Goal: Task Accomplishment & Management: Manage account settings

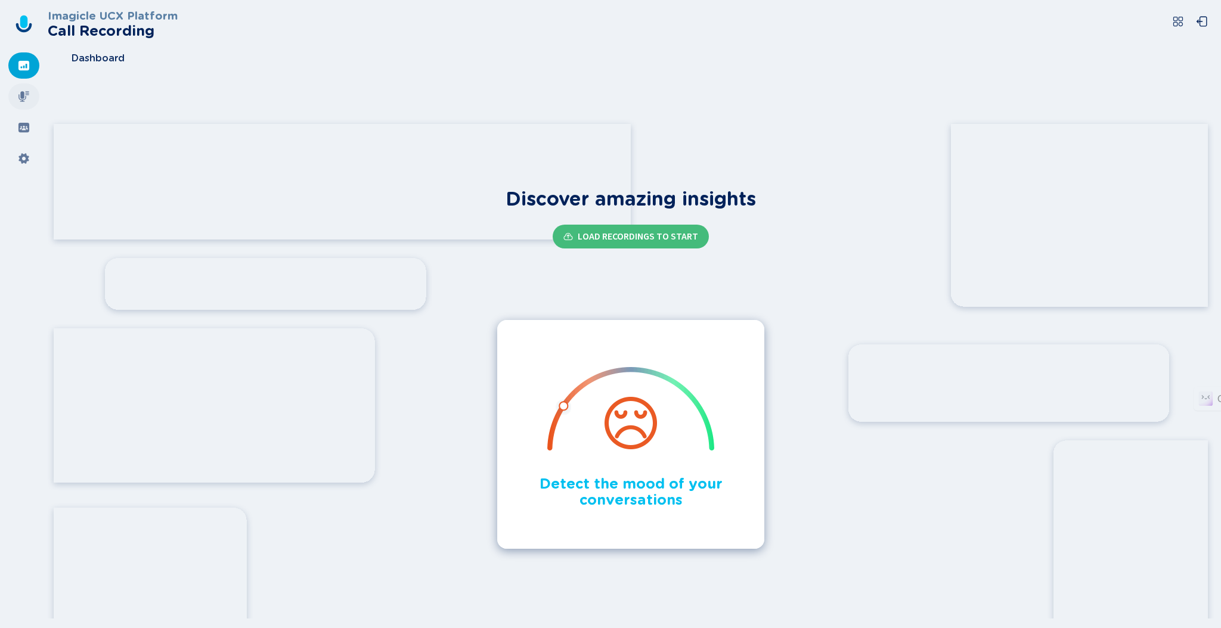
click at [26, 91] on icon at bounding box center [23, 96] width 11 height 11
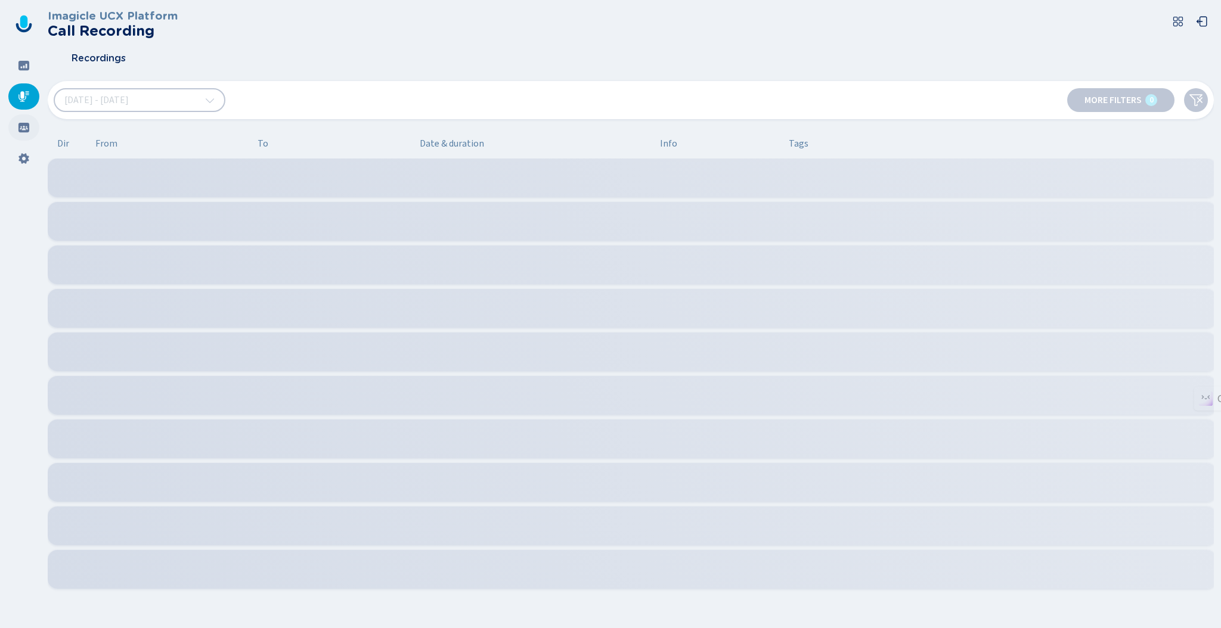
click at [25, 133] on icon at bounding box center [24, 128] width 12 height 12
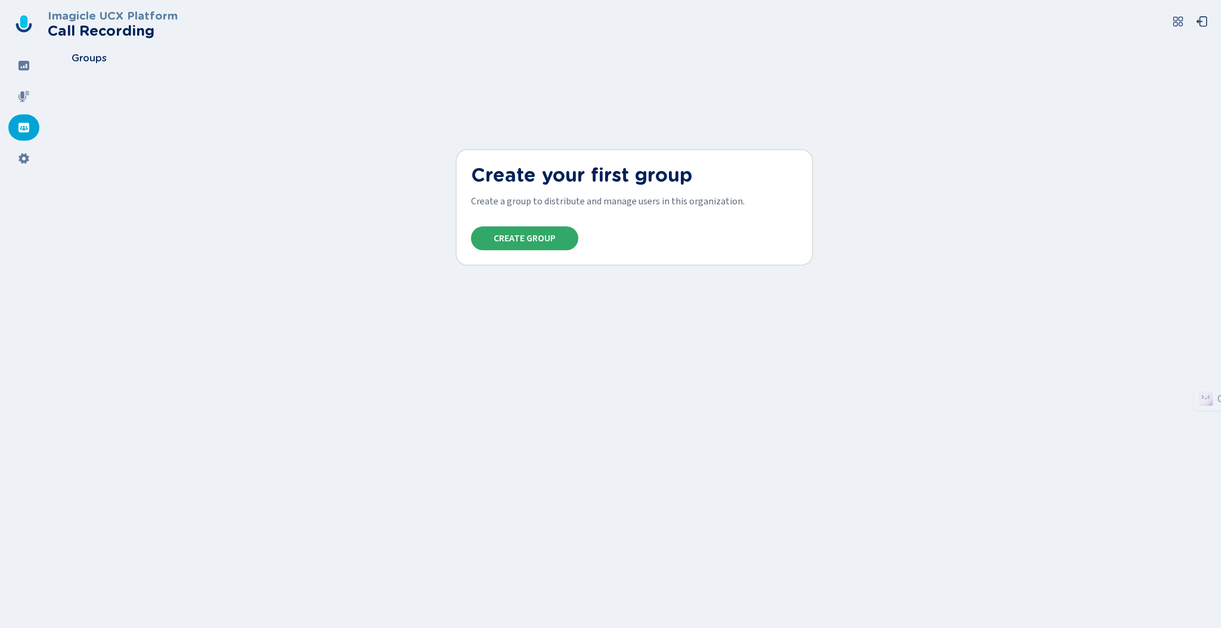
click at [508, 237] on span "Create Group" at bounding box center [524, 239] width 62 height 10
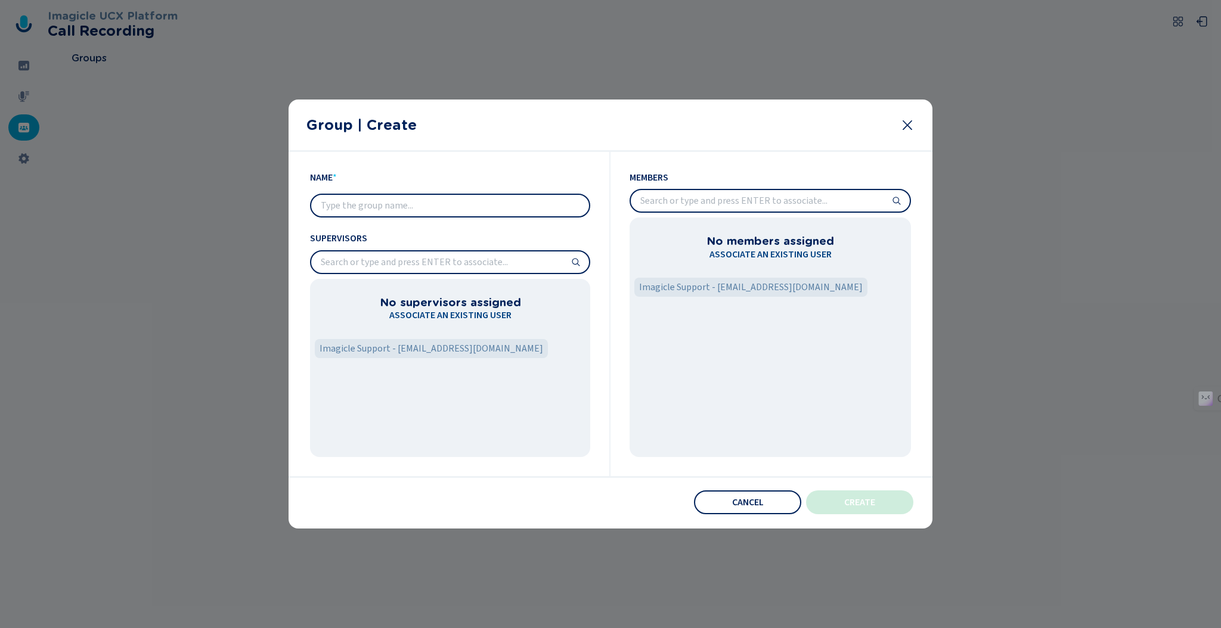
click at [428, 207] on input "text" at bounding box center [450, 205] width 278 height 21
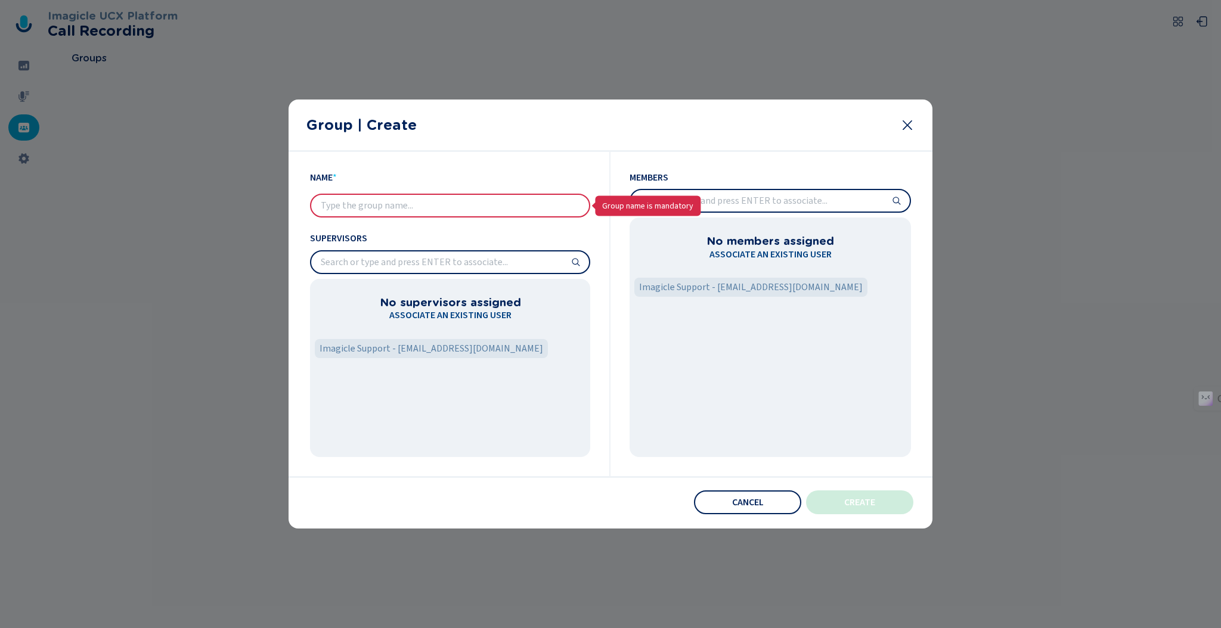
click at [707, 201] on input "search" at bounding box center [770, 200] width 279 height 21
click at [506, 260] on input "search" at bounding box center [450, 261] width 278 height 21
click at [577, 263] on icon at bounding box center [576, 262] width 10 height 10
click at [756, 287] on span "Imagicle Support - [EMAIL_ADDRESS][DOMAIN_NAME]" at bounding box center [750, 287] width 223 height 14
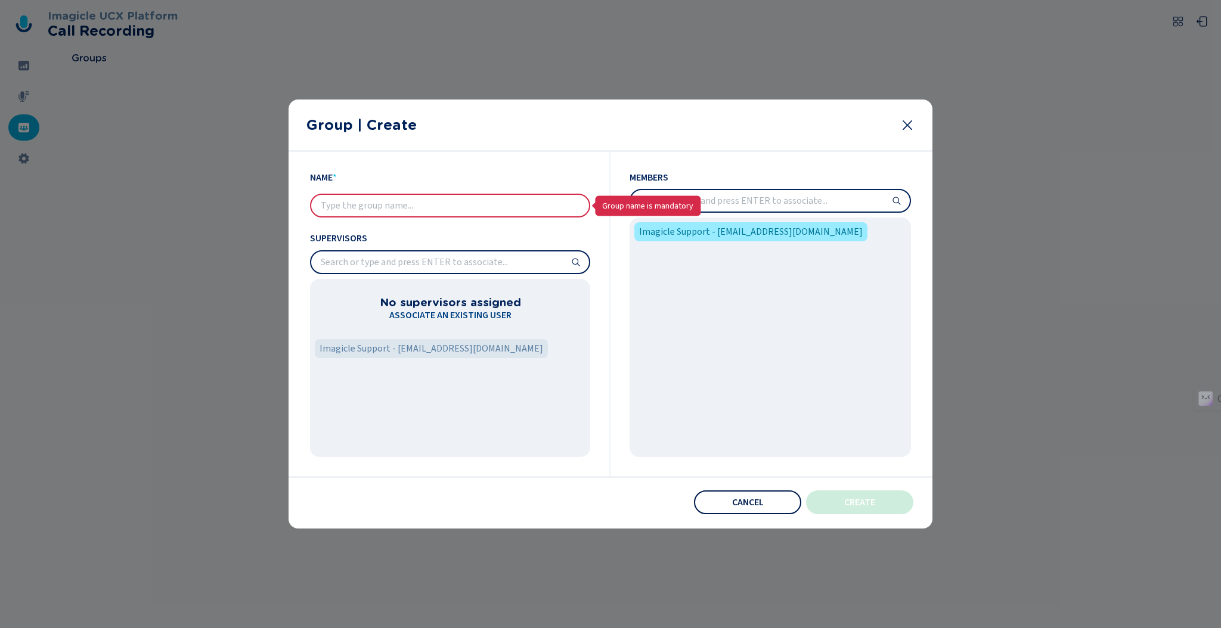
click at [760, 508] on button "Cancel" at bounding box center [747, 502] width 107 height 24
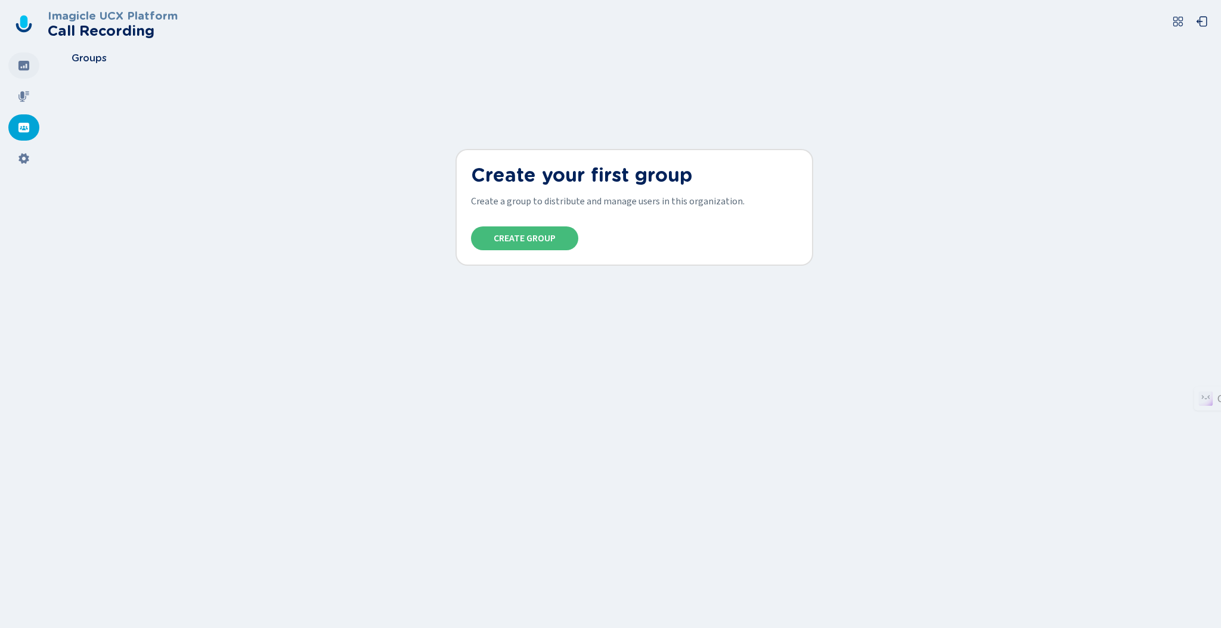
click at [30, 71] on div at bounding box center [23, 65] width 31 height 26
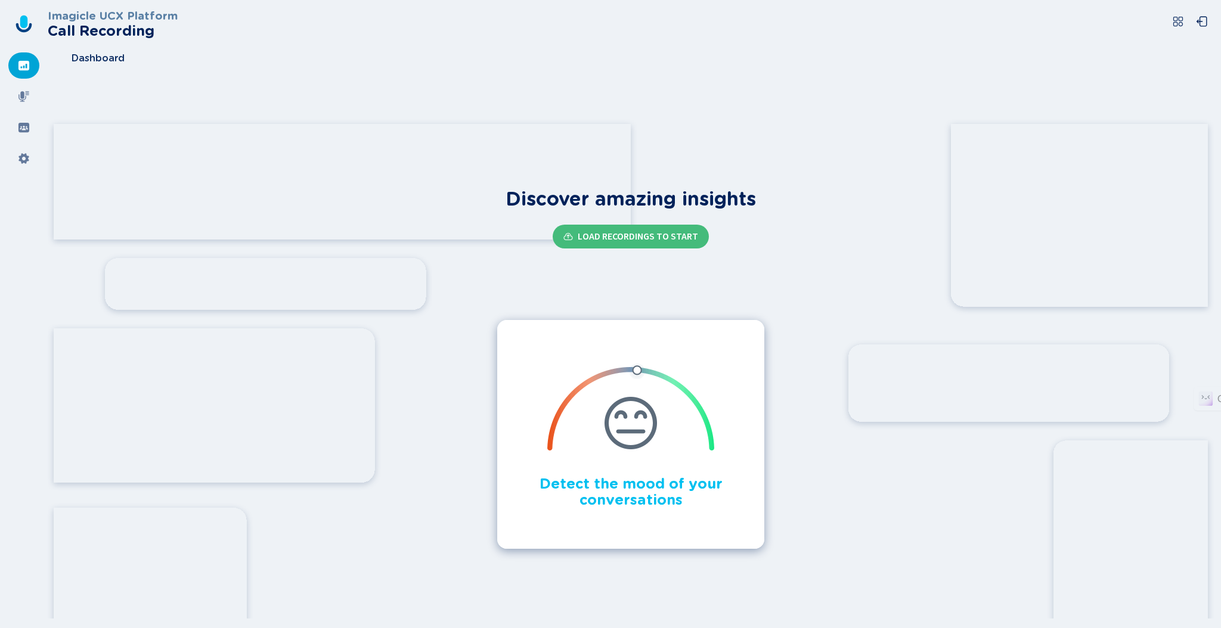
drag, startPoint x: 27, startPoint y: 100, endPoint x: 32, endPoint y: 114, distance: 15.3
click at [27, 100] on icon at bounding box center [24, 97] width 12 height 12
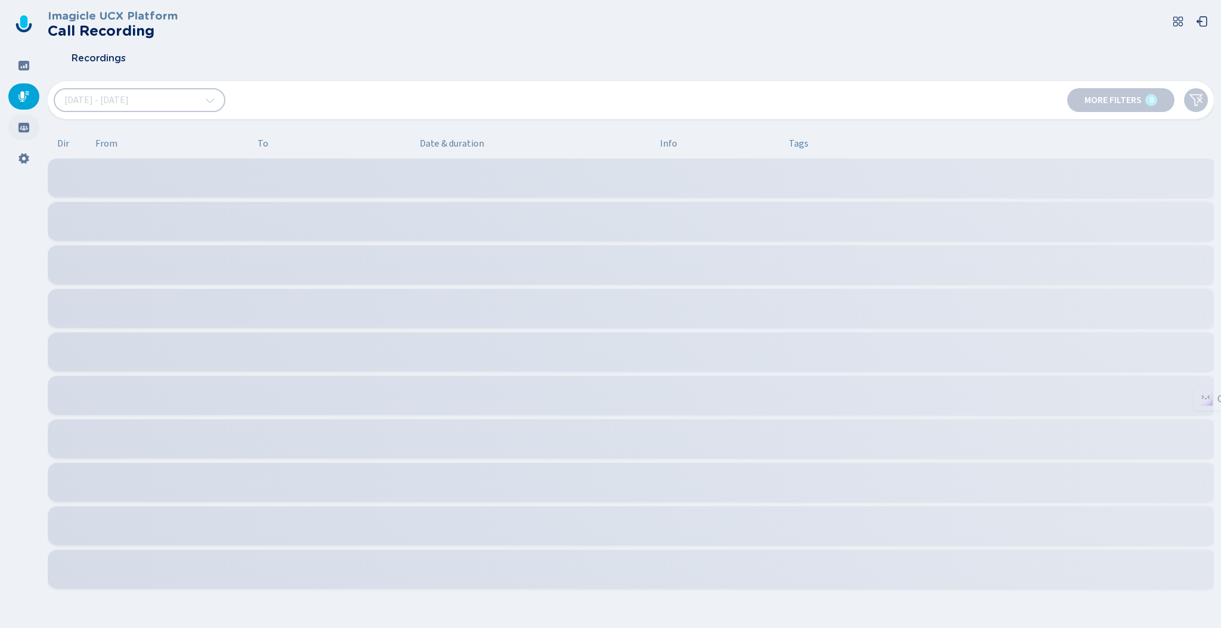
click at [33, 127] on div at bounding box center [23, 127] width 31 height 26
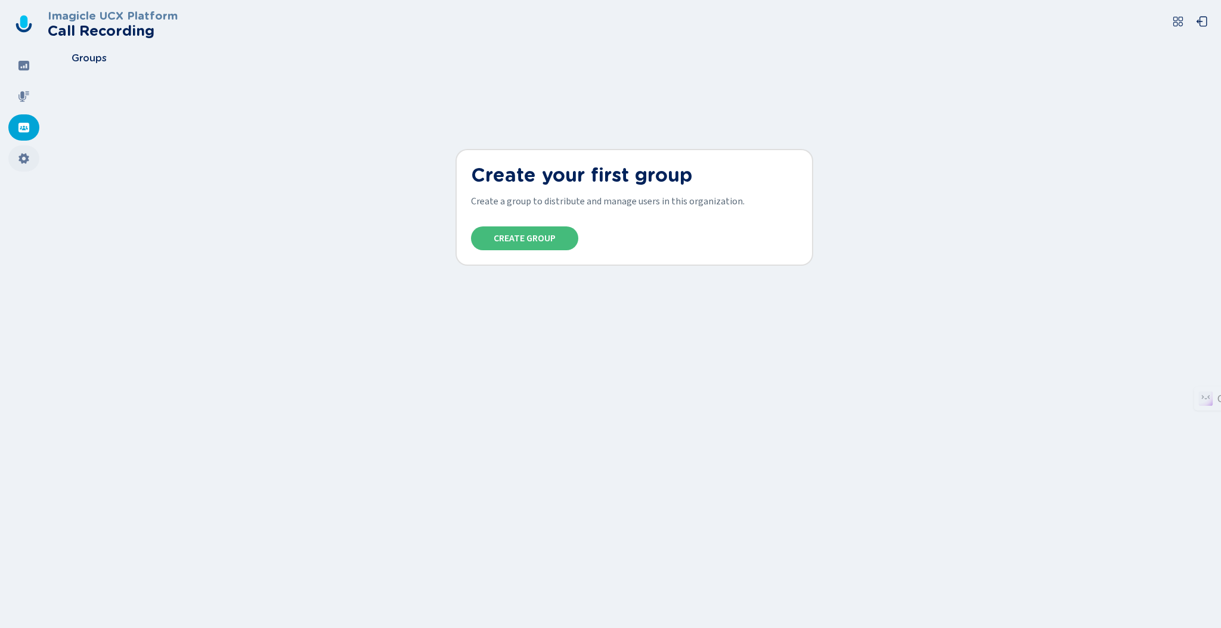
click at [35, 150] on div at bounding box center [23, 158] width 31 height 26
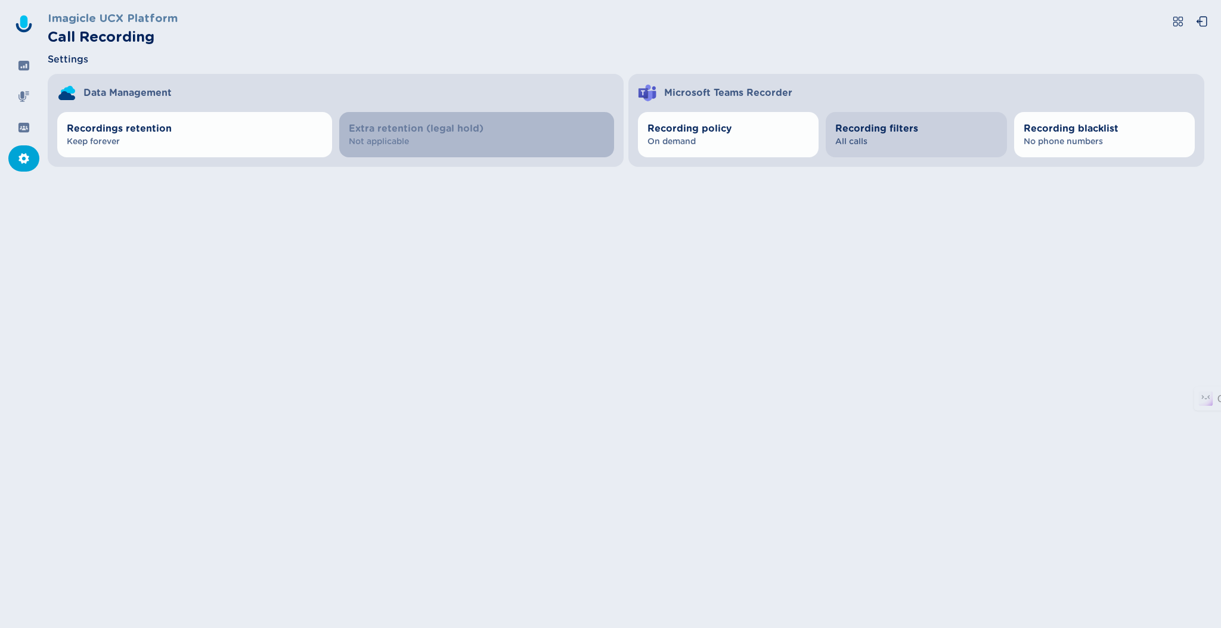
click at [900, 142] on span "All calls" at bounding box center [916, 142] width 162 height 12
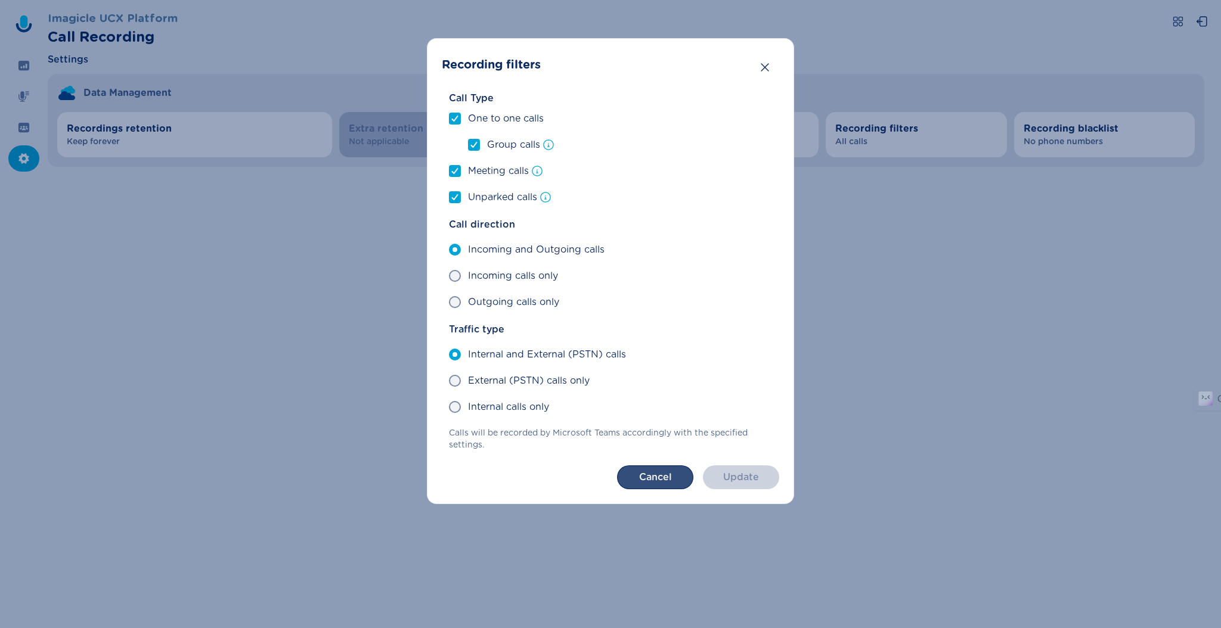
click at [656, 477] on button "Cancel" at bounding box center [655, 477] width 76 height 24
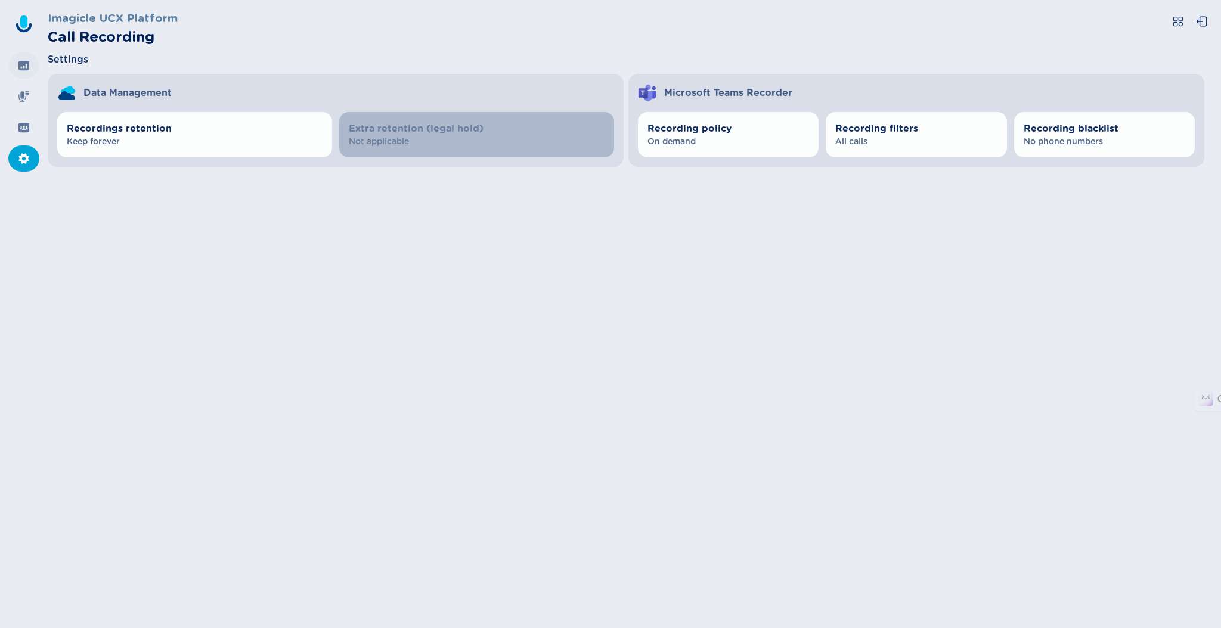
click at [14, 62] on div at bounding box center [23, 65] width 31 height 26
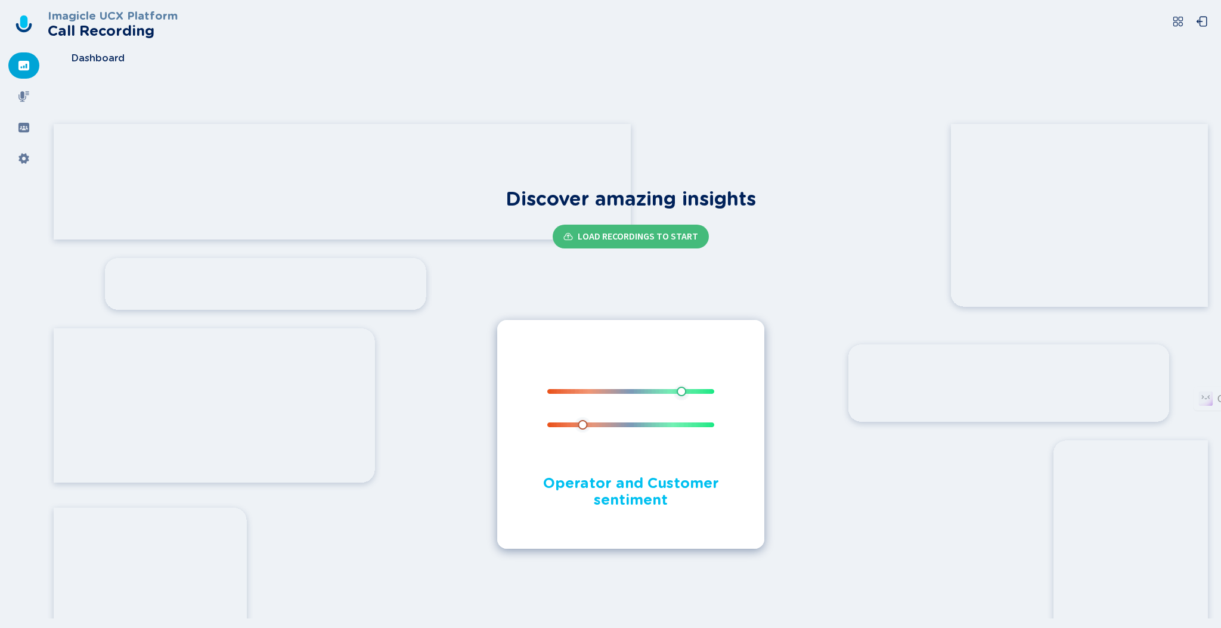
click at [27, 29] on icon at bounding box center [24, 28] width 16 height 10
click at [25, 93] on icon at bounding box center [23, 96] width 11 height 11
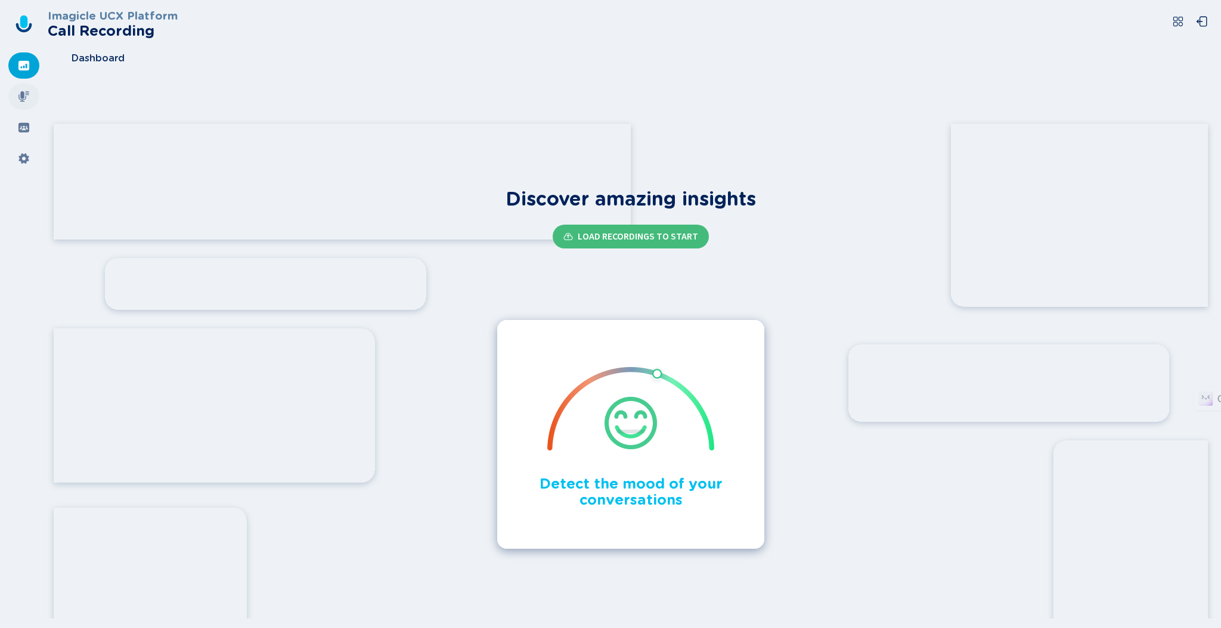
click at [24, 95] on icon at bounding box center [23, 96] width 11 height 11
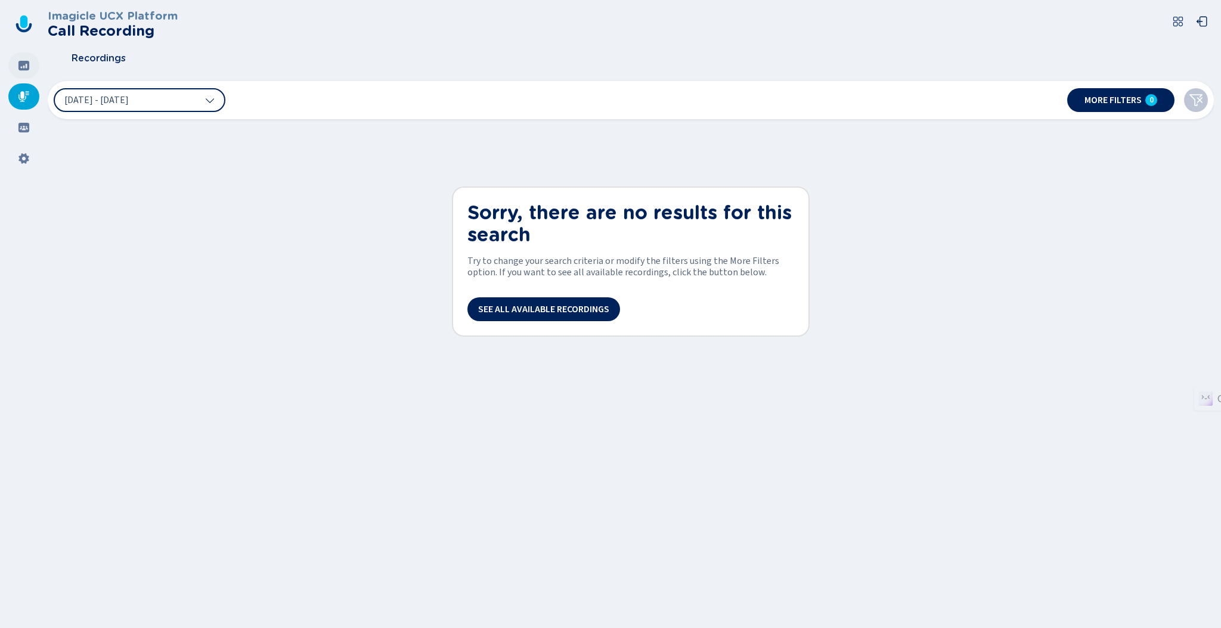
drag, startPoint x: 23, startPoint y: 67, endPoint x: 29, endPoint y: 54, distance: 14.2
click at [23, 67] on icon at bounding box center [24, 66] width 12 height 12
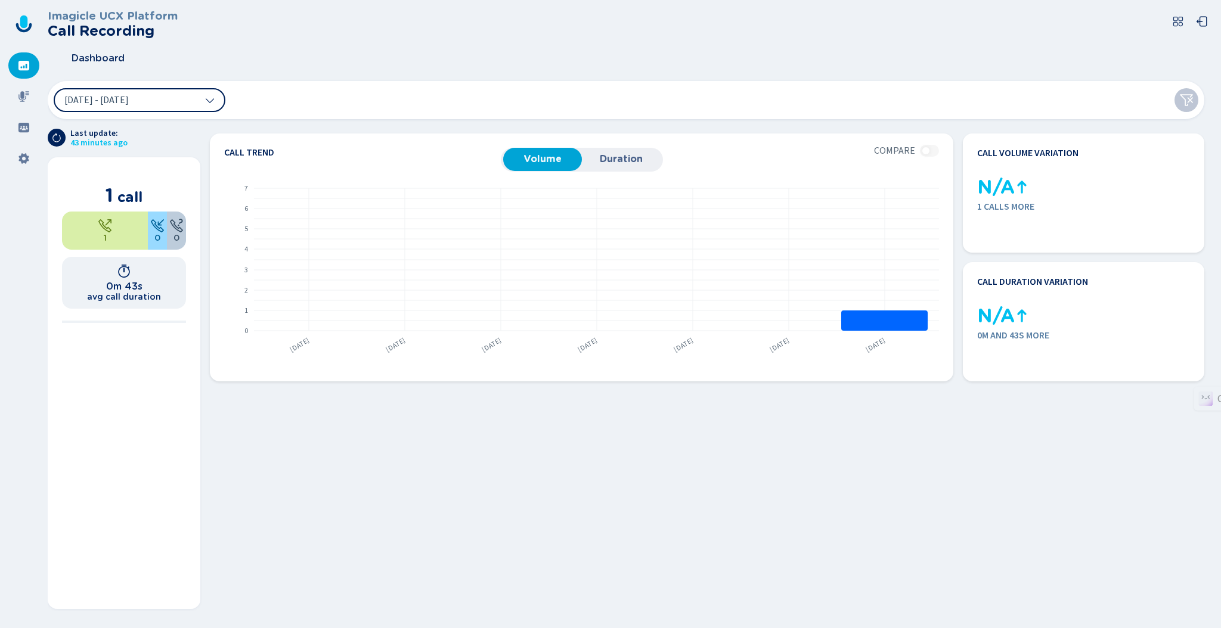
click at [20, 70] on icon at bounding box center [23, 66] width 11 height 10
click at [26, 128] on icon at bounding box center [24, 128] width 12 height 12
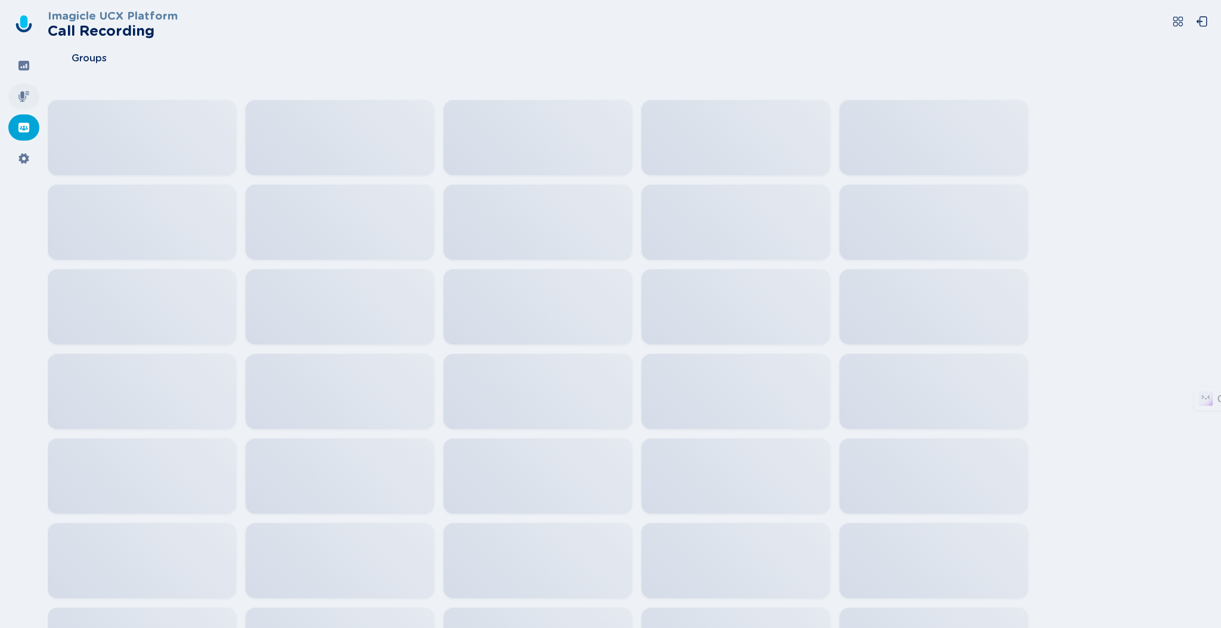
click at [25, 103] on div at bounding box center [23, 96] width 31 height 26
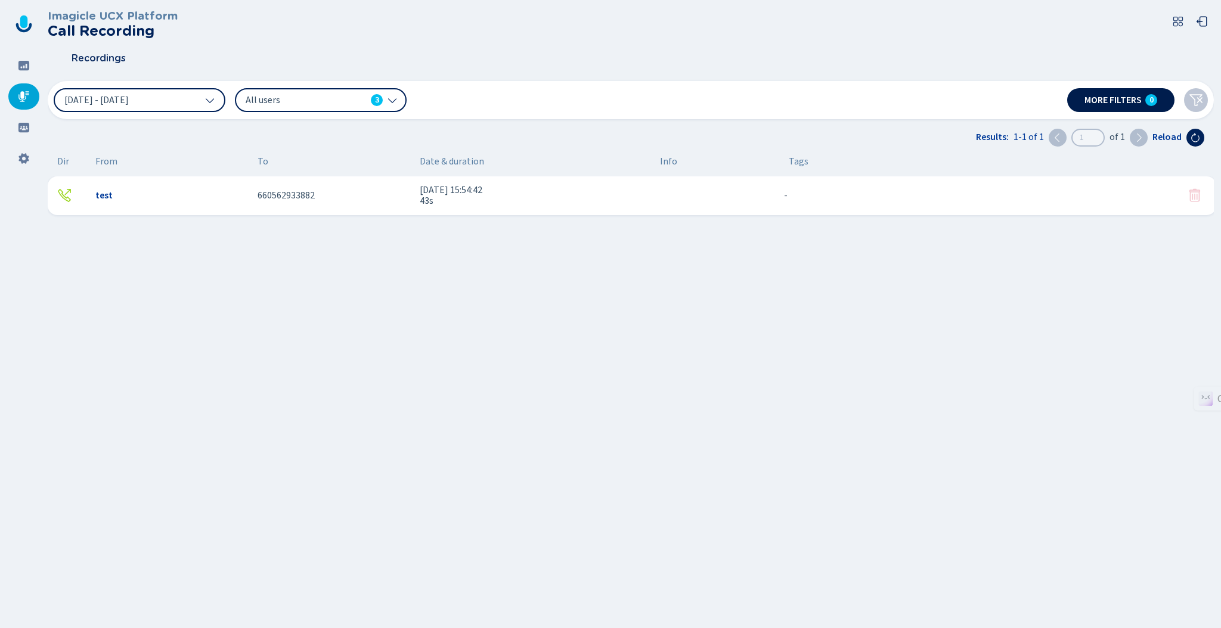
click at [1126, 105] on button "More filters 0" at bounding box center [1120, 100] width 107 height 24
click at [649, 203] on span "43s" at bounding box center [535, 200] width 231 height 11
click at [25, 69] on icon at bounding box center [23, 66] width 11 height 10
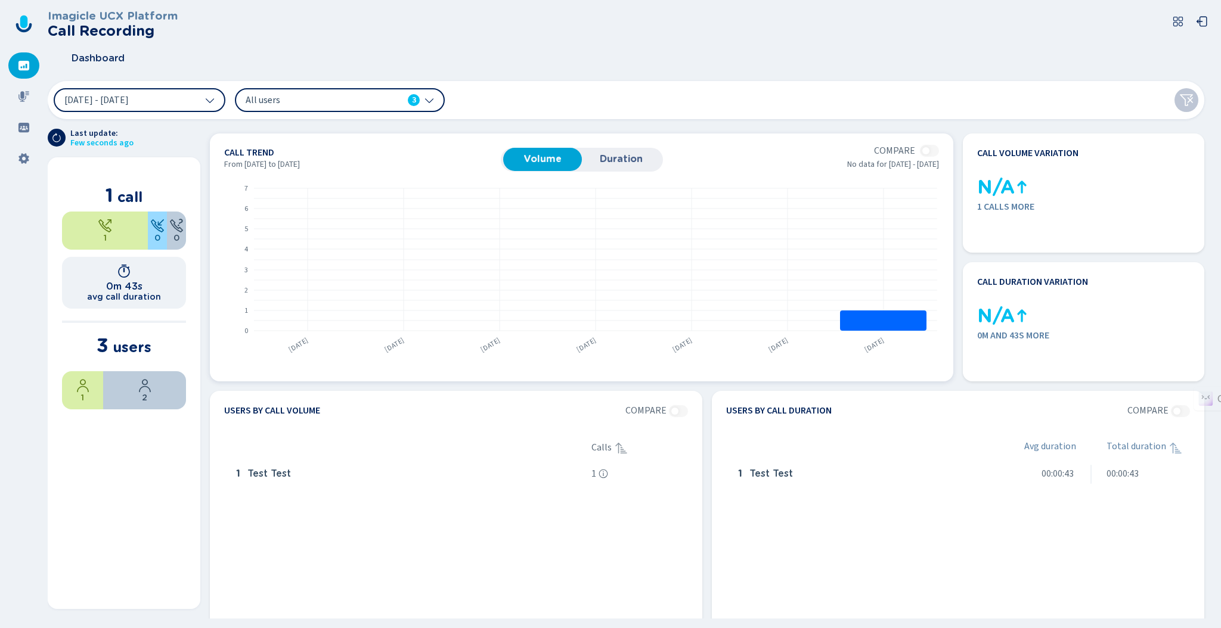
click at [605, 166] on button "Duration" at bounding box center [621, 159] width 79 height 23
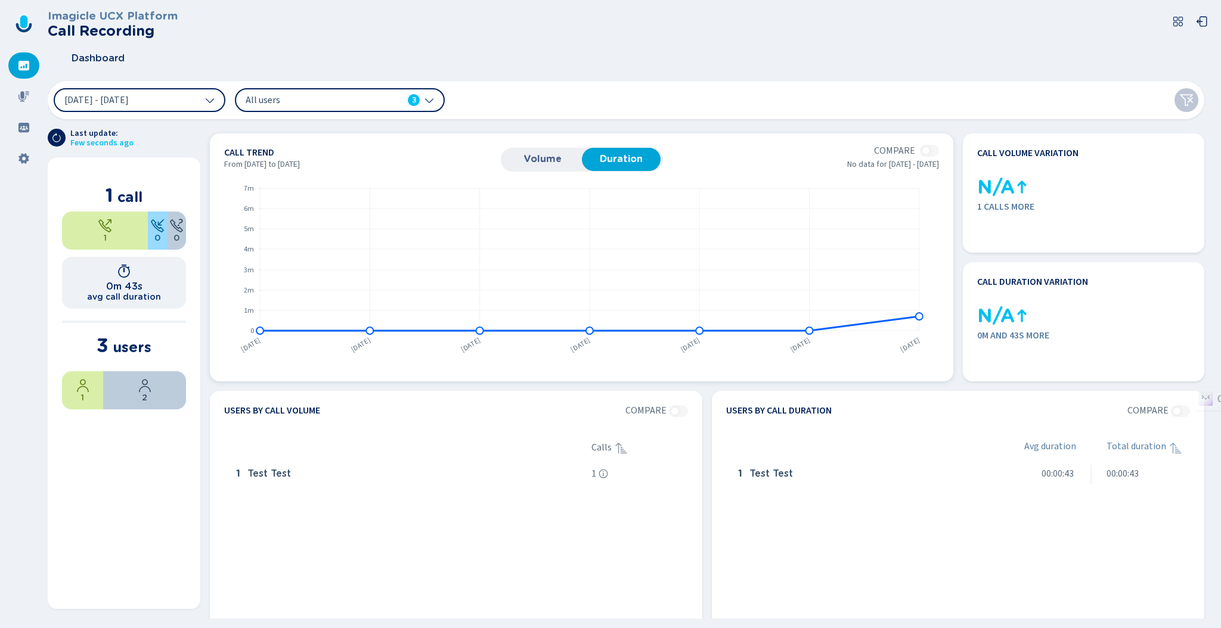
click at [539, 152] on button "Volume" at bounding box center [542, 159] width 79 height 23
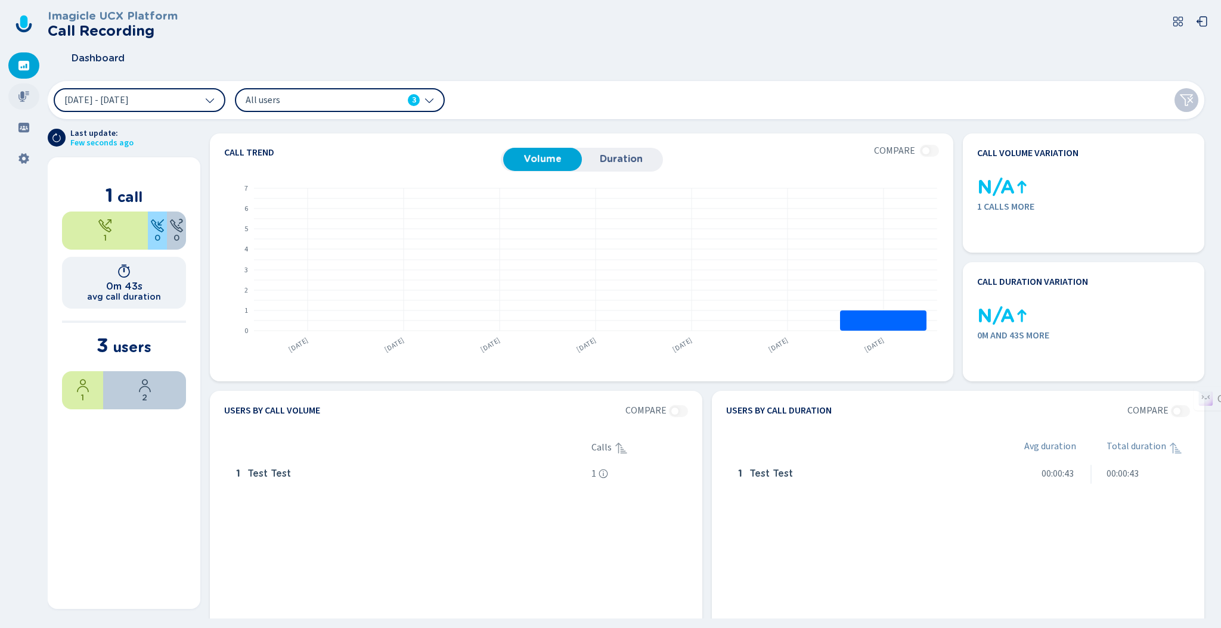
click at [23, 101] on icon at bounding box center [23, 96] width 11 height 11
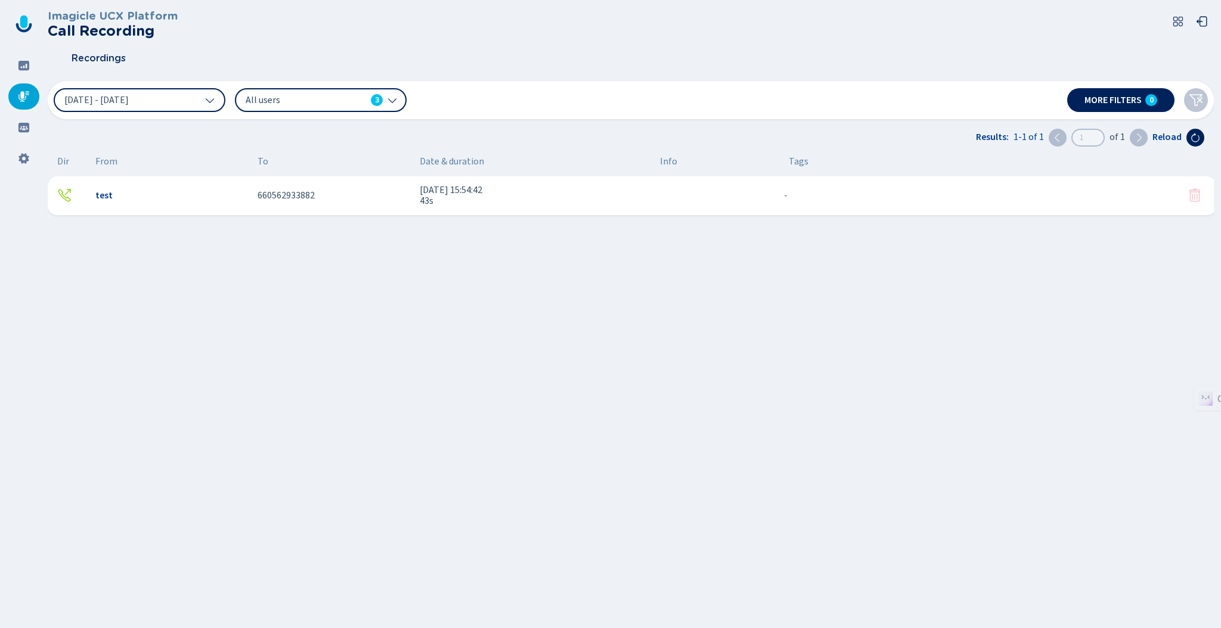
click at [311, 194] on span "660562933882" at bounding box center [285, 195] width 57 height 11
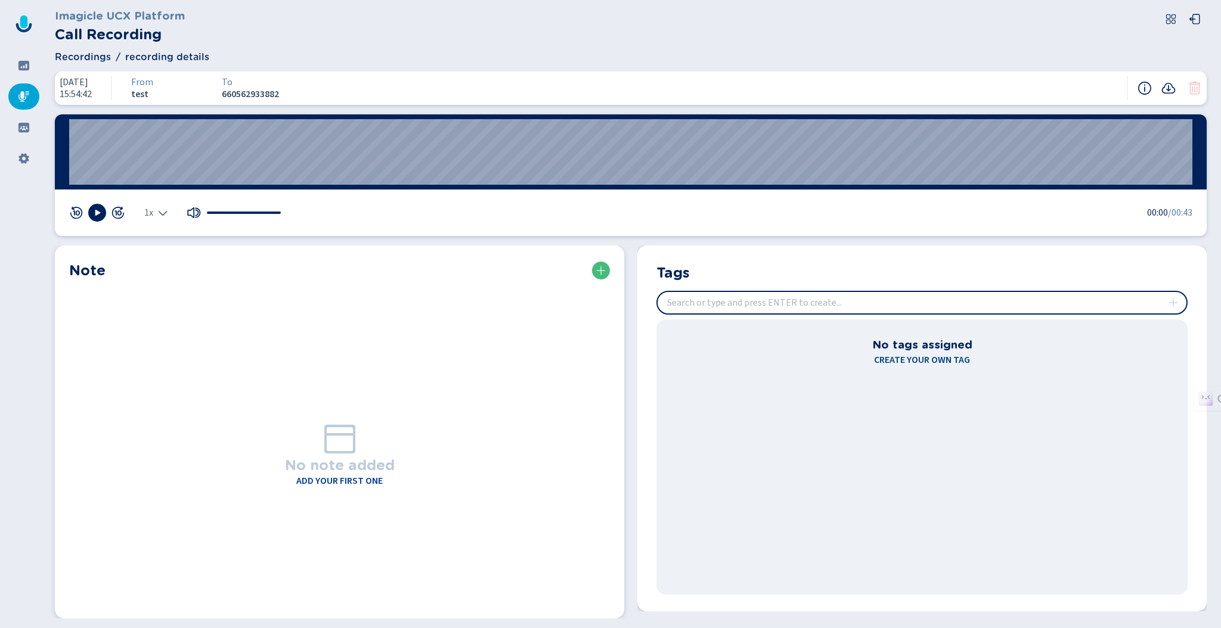
click at [382, 419] on div "No note added Add your first one" at bounding box center [339, 453] width 541 height 344
click at [346, 487] on h4 "Add your first one" at bounding box center [339, 481] width 86 height 14
click at [344, 480] on h4 "Add your first one" at bounding box center [339, 481] width 86 height 14
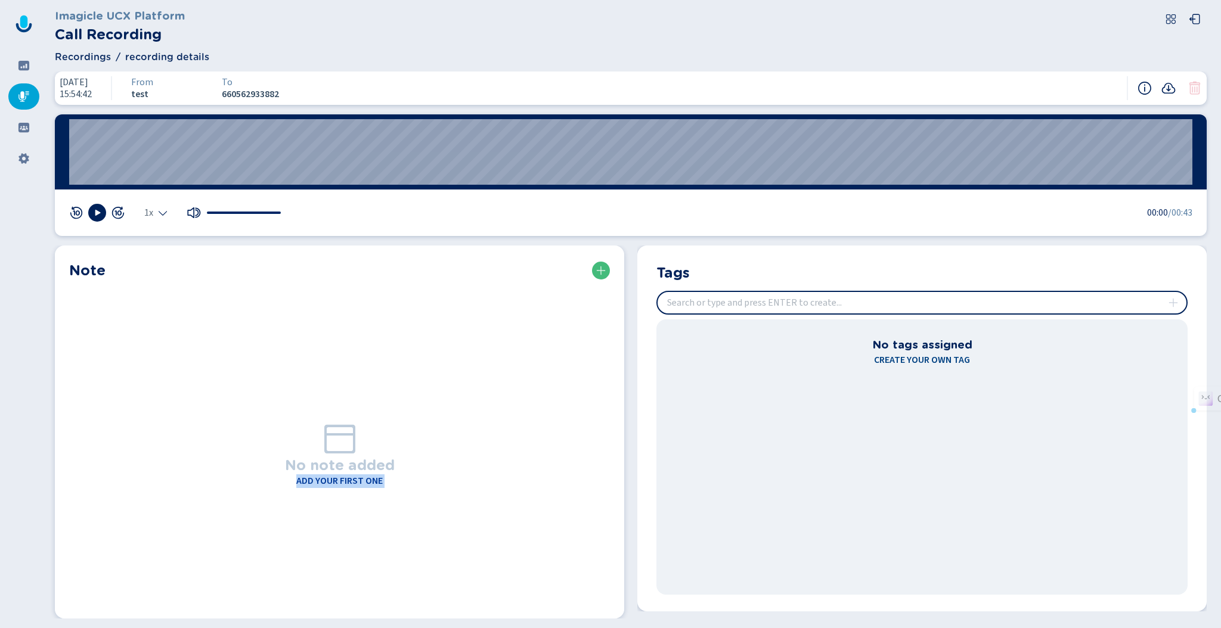
click at [344, 480] on h4 "Add your first one" at bounding box center [339, 481] width 86 height 14
click at [316, 431] on div "No note added Add your first one" at bounding box center [339, 453] width 541 height 344
click at [597, 269] on icon at bounding box center [601, 271] width 10 height 10
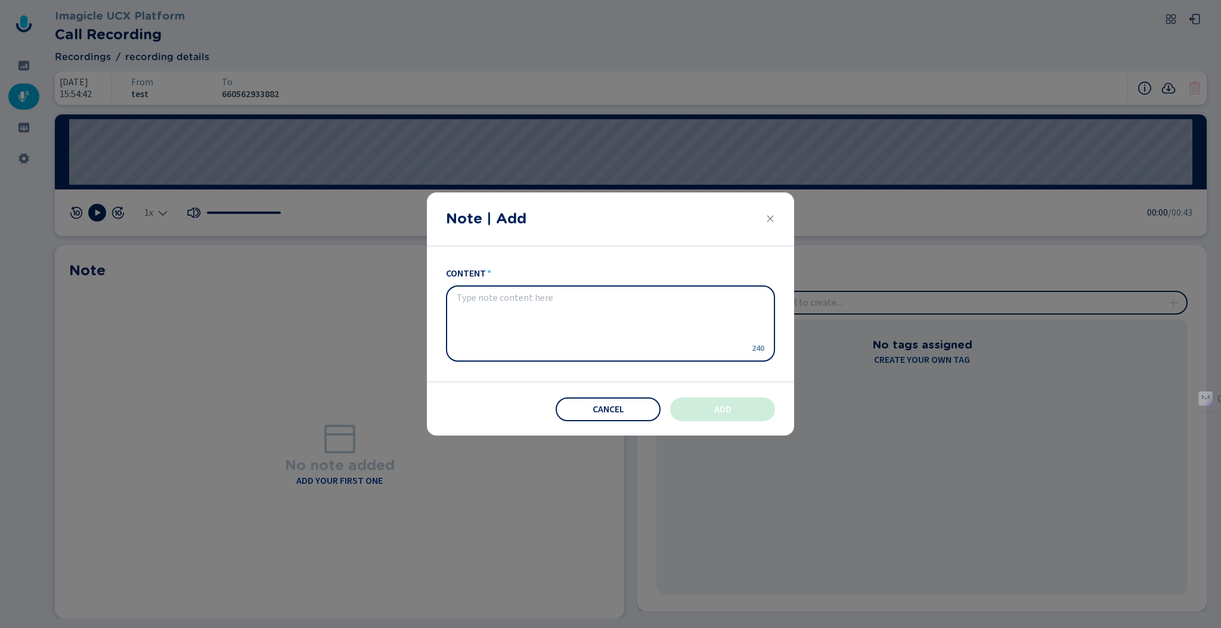
click at [497, 313] on textarea "content" at bounding box center [601, 324] width 288 height 62
type textarea "TEst TESt"
click at [689, 398] on button "Add" at bounding box center [722, 410] width 105 height 24
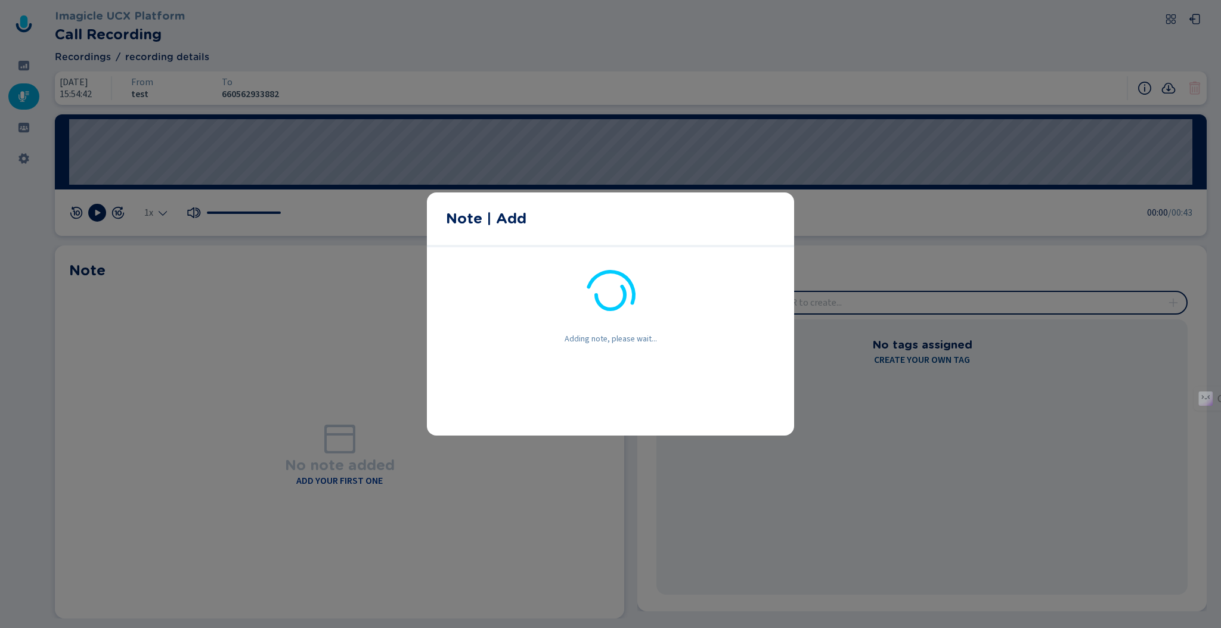
click at [739, 415] on footer at bounding box center [610, 408] width 367 height 55
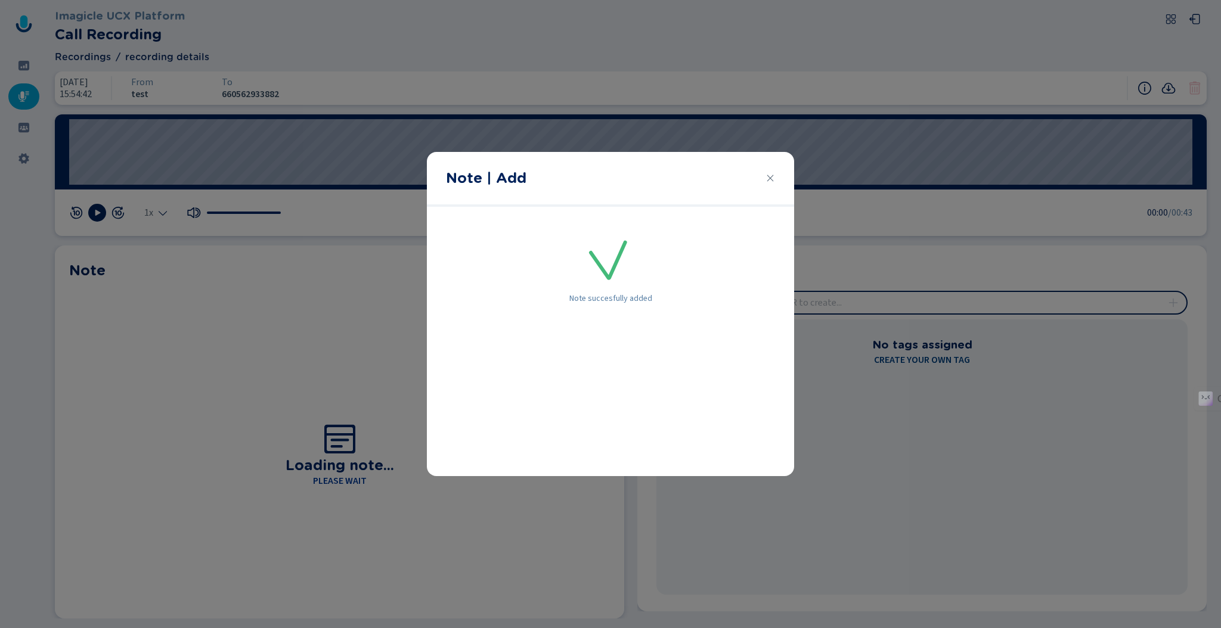
click at [773, 179] on icon "Close" at bounding box center [770, 178] width 10 height 10
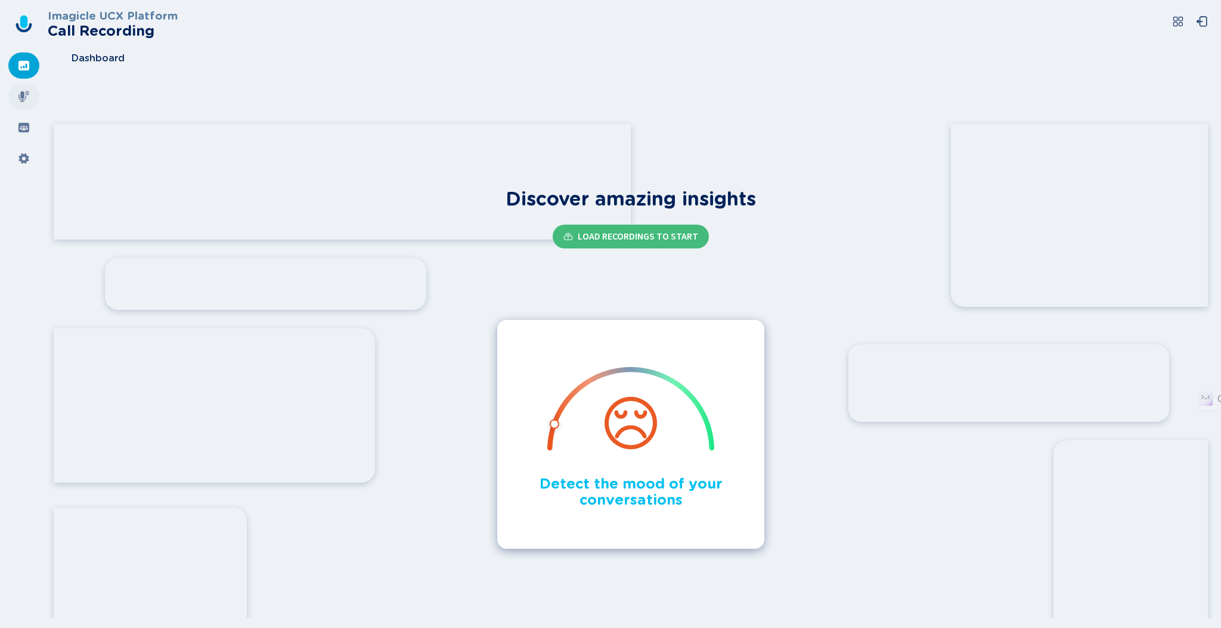
click at [26, 99] on icon at bounding box center [24, 97] width 12 height 12
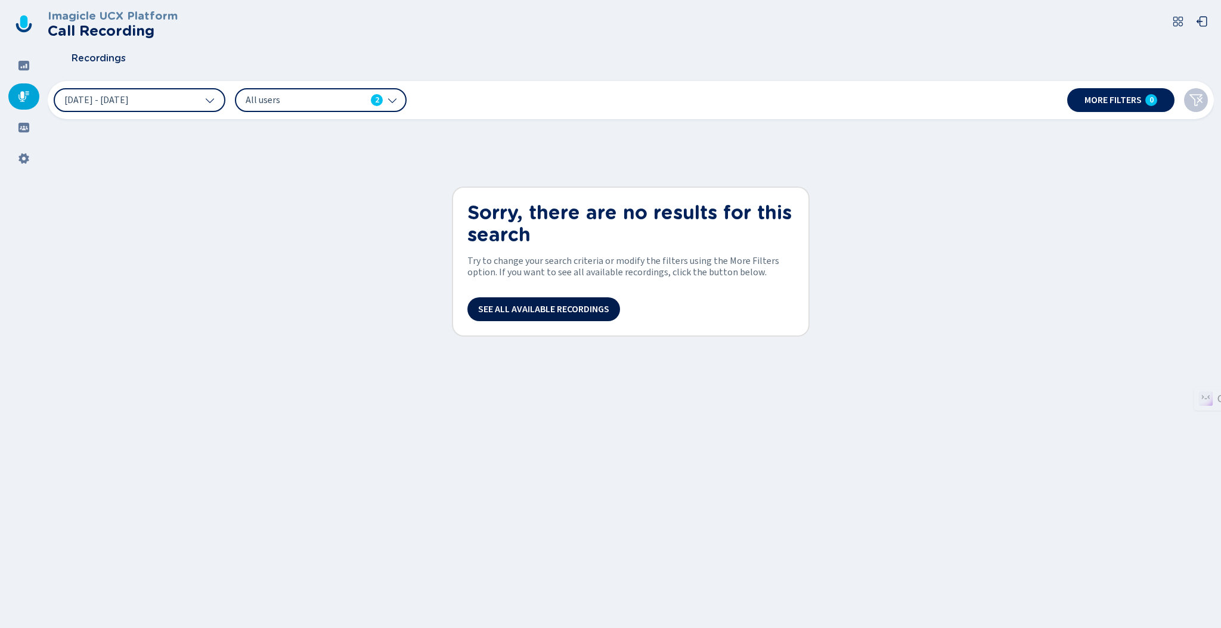
click at [517, 310] on span "See all available recordings" at bounding box center [543, 310] width 131 height 10
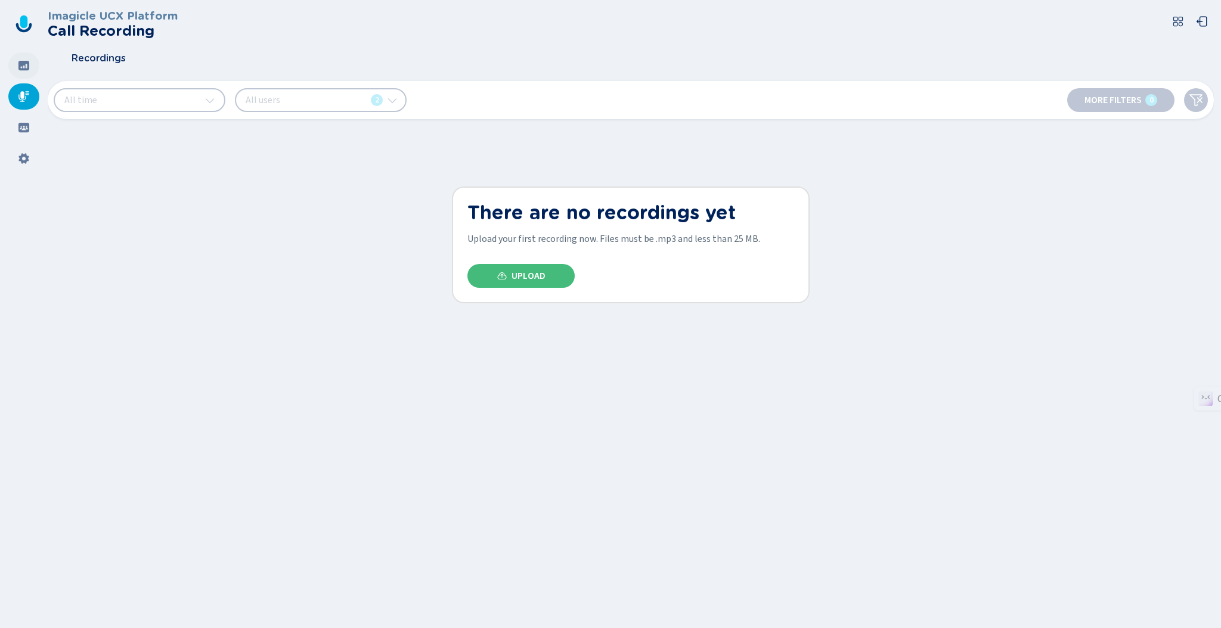
click at [14, 68] on div at bounding box center [23, 65] width 31 height 26
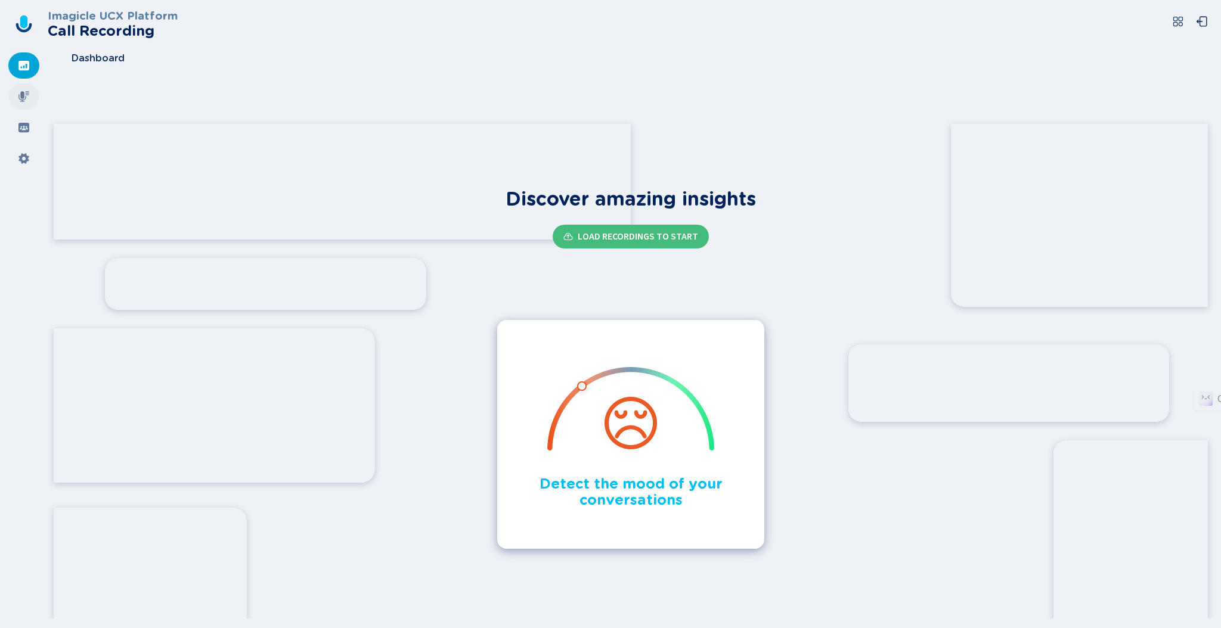
click at [29, 103] on div at bounding box center [23, 96] width 31 height 26
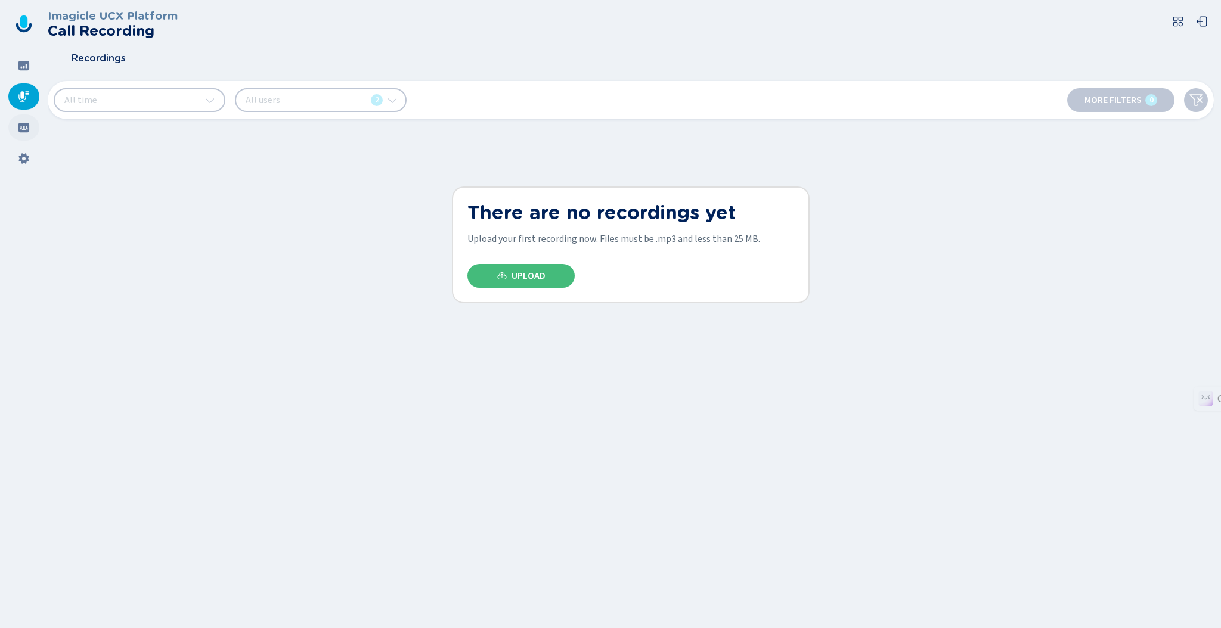
click at [24, 122] on icon at bounding box center [24, 128] width 12 height 12
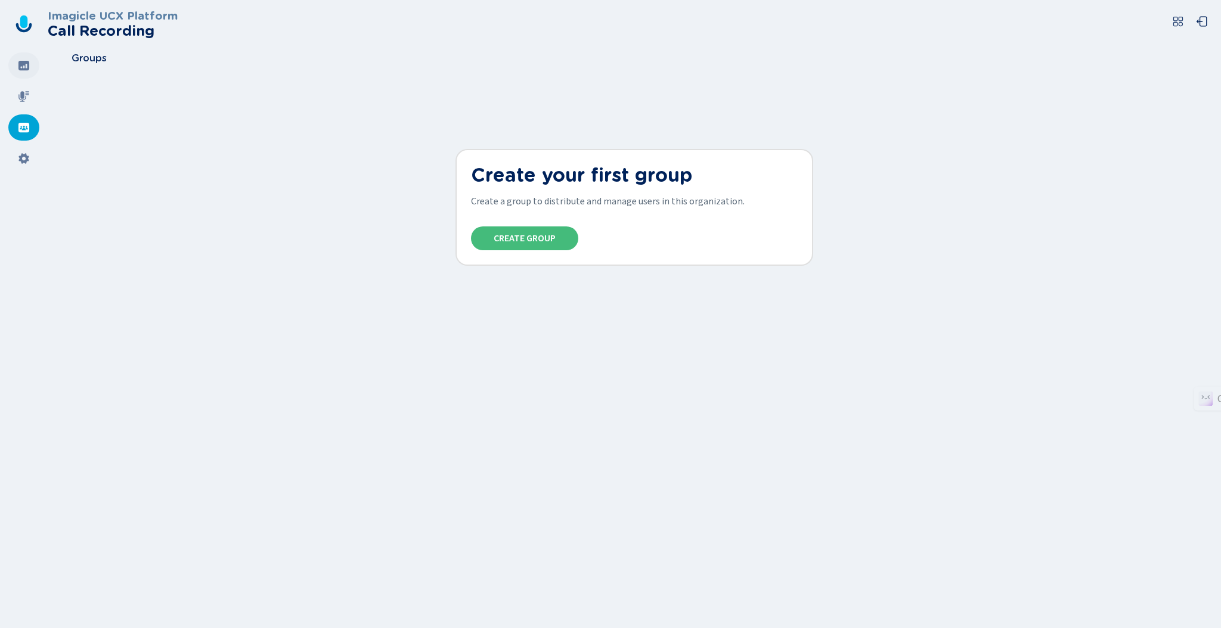
click at [25, 72] on div at bounding box center [23, 65] width 31 height 26
click at [25, 64] on icon at bounding box center [23, 66] width 11 height 10
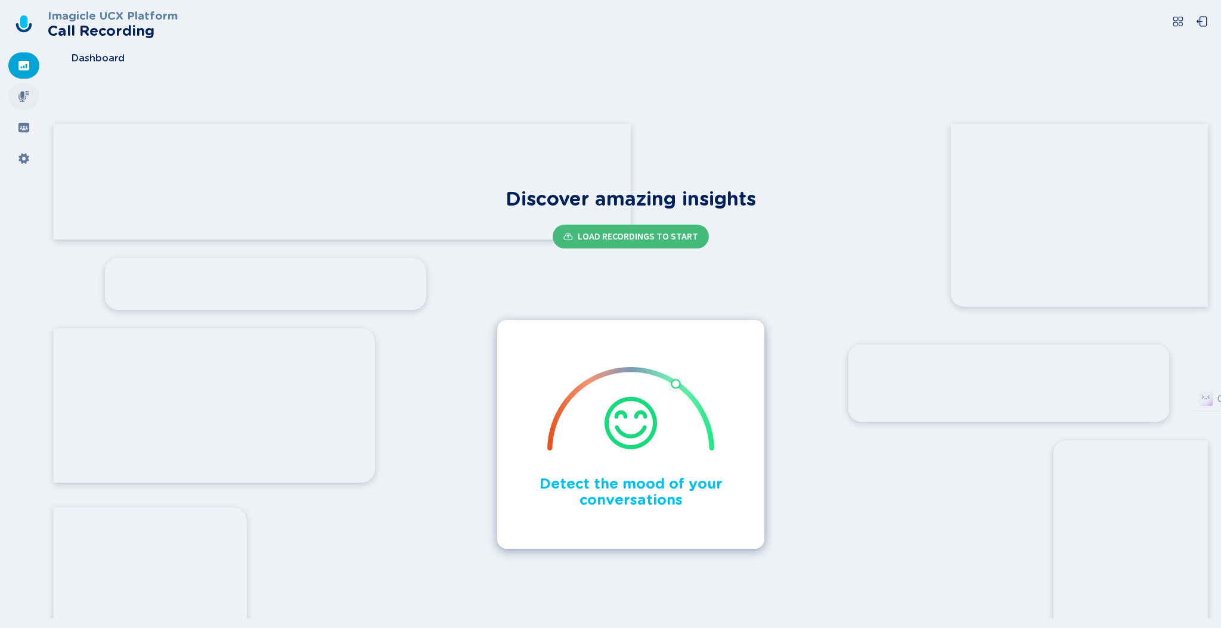
click at [30, 95] on div at bounding box center [23, 96] width 31 height 26
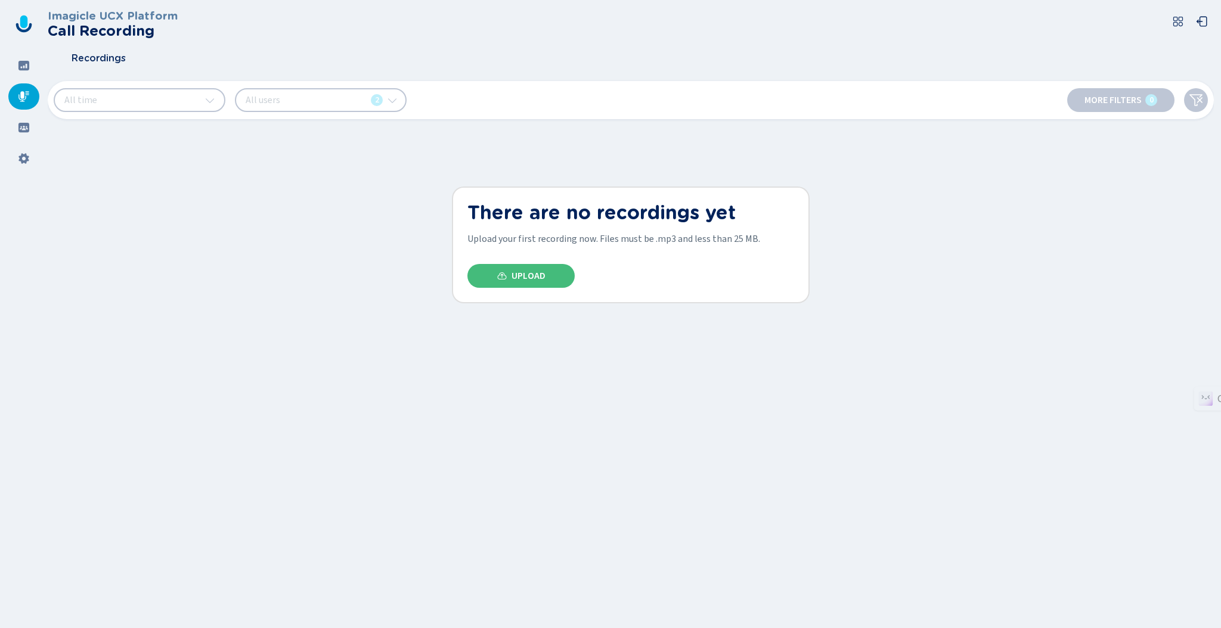
click at [1179, 27] on button at bounding box center [1178, 22] width 24 height 24
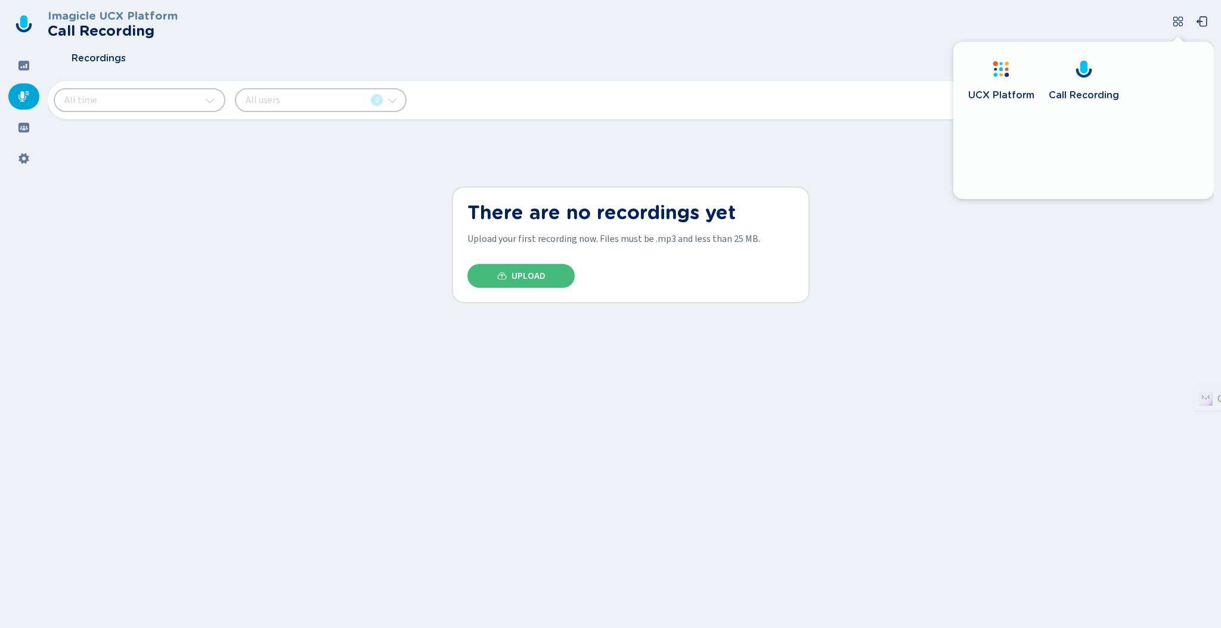
click at [1057, 83] on div "Call Recording" at bounding box center [1083, 95] width 70 height 24
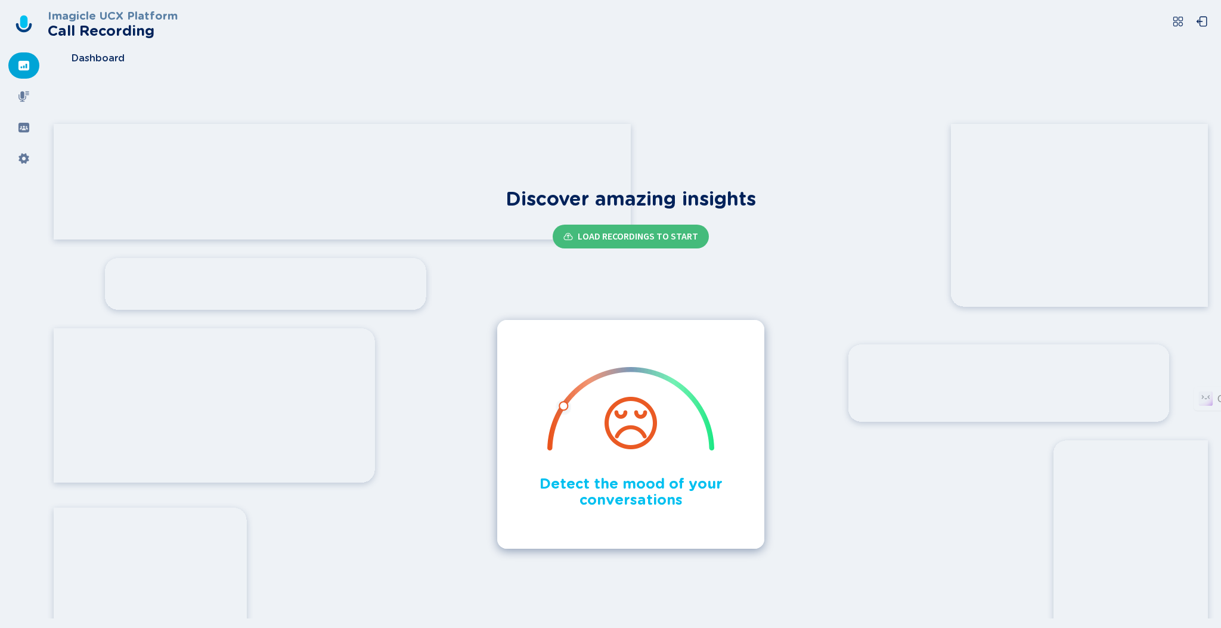
click at [17, 22] on icon at bounding box center [23, 23] width 19 height 19
click at [21, 91] on icon at bounding box center [24, 97] width 12 height 12
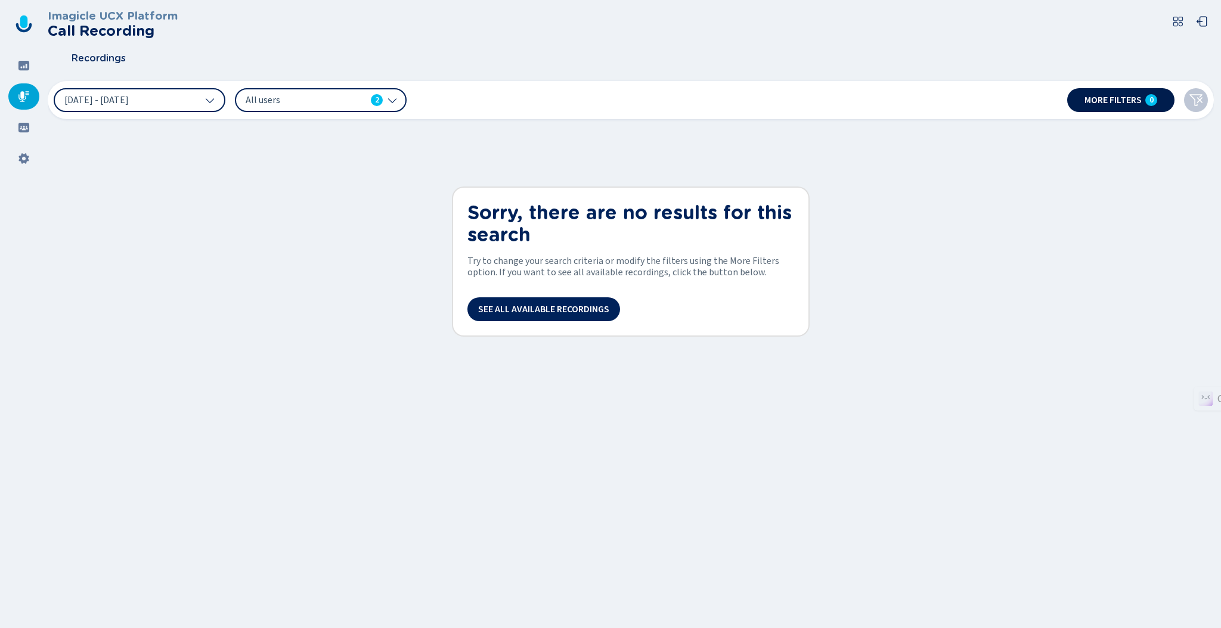
click at [1142, 103] on button "More filters 0" at bounding box center [1120, 100] width 107 height 24
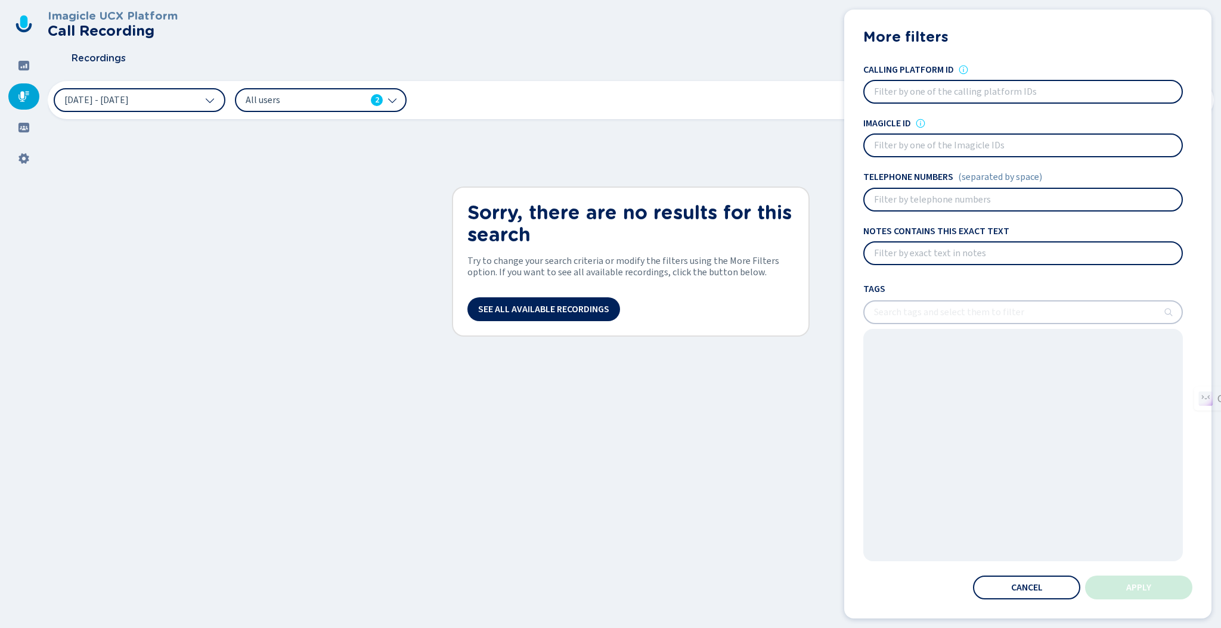
click at [499, 114] on div "23 Sep 2025 - 29 Sep 2025 All users 2 More filters 0 More filters Calling platf…" at bounding box center [631, 100] width 1166 height 38
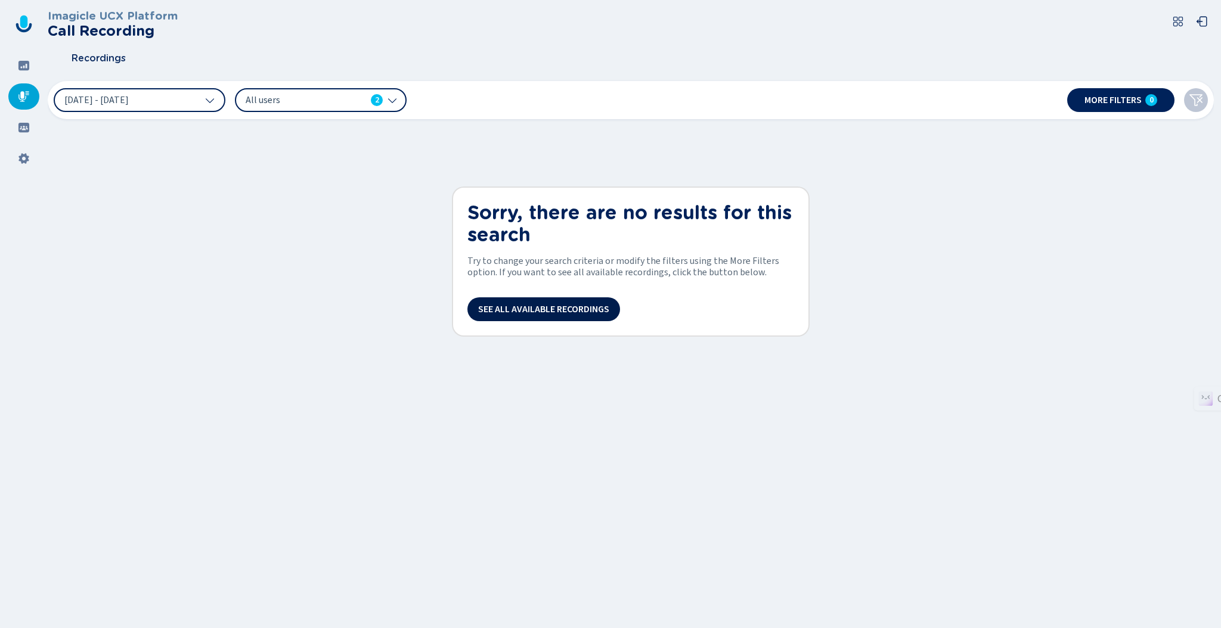
click at [506, 312] on span "See all available recordings" at bounding box center [543, 310] width 131 height 10
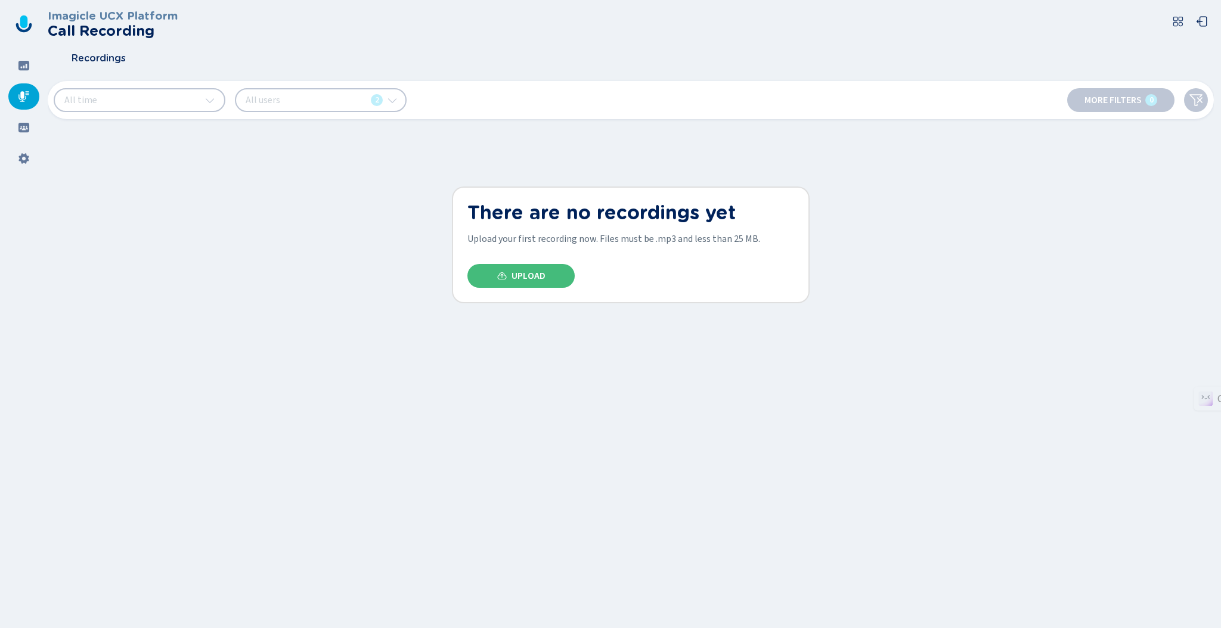
click at [32, 97] on div at bounding box center [23, 96] width 31 height 26
click at [30, 74] on div at bounding box center [23, 65] width 31 height 26
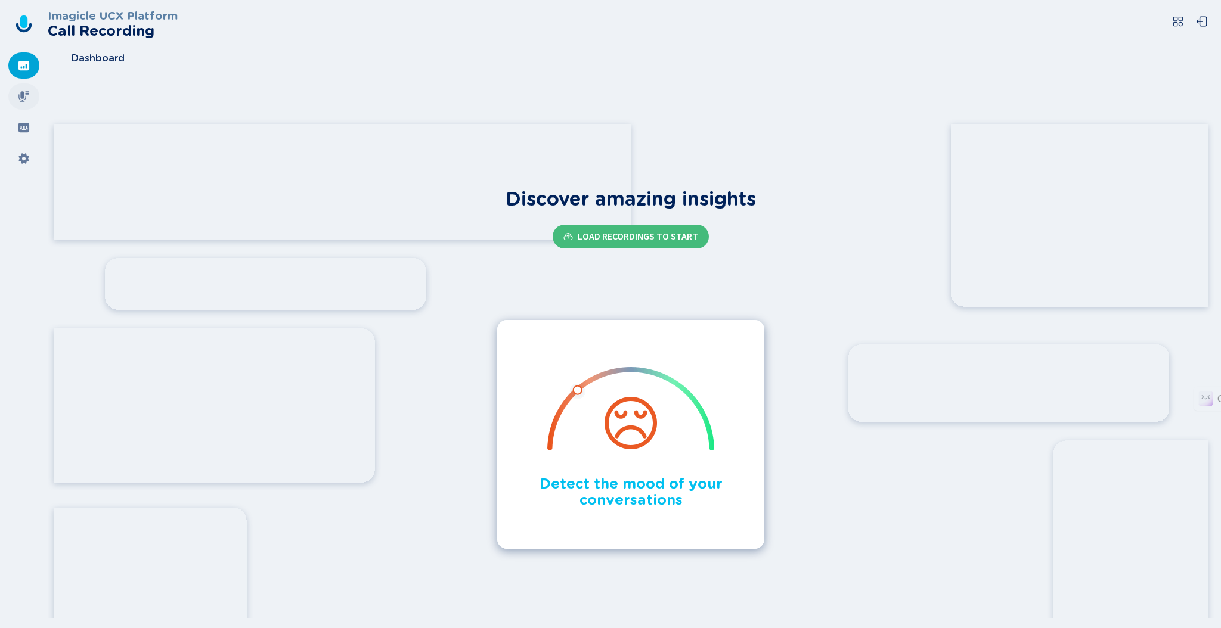
click at [26, 98] on icon at bounding box center [24, 97] width 12 height 12
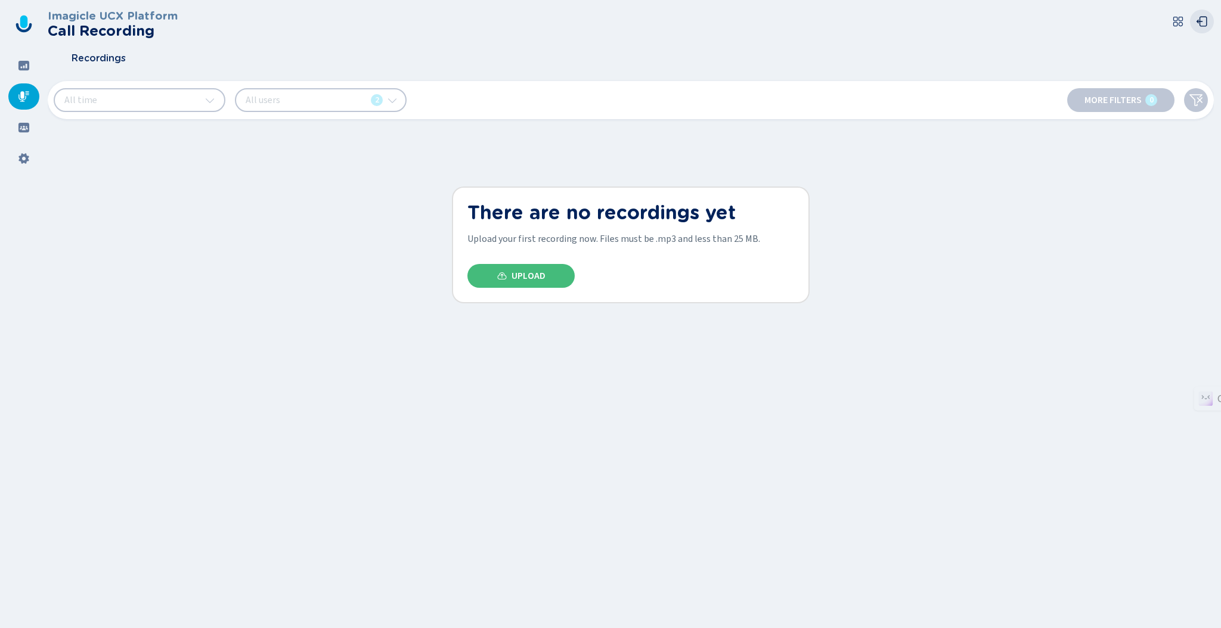
click at [1200, 26] on icon at bounding box center [1201, 22] width 11 height 10
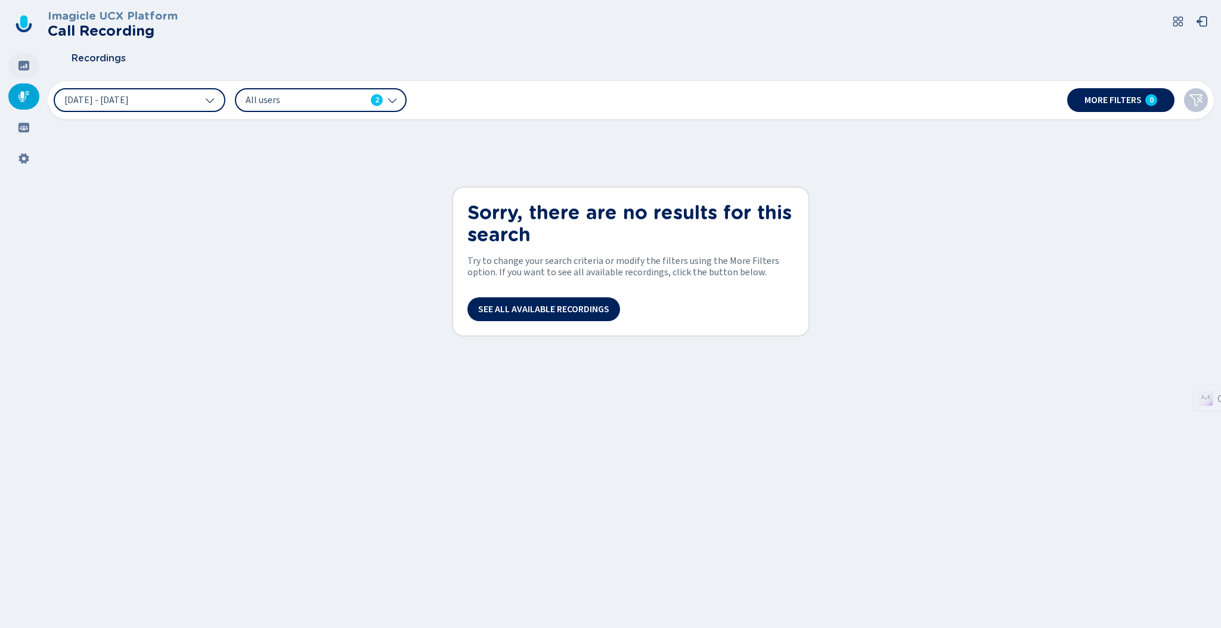
click at [24, 70] on icon at bounding box center [23, 66] width 11 height 10
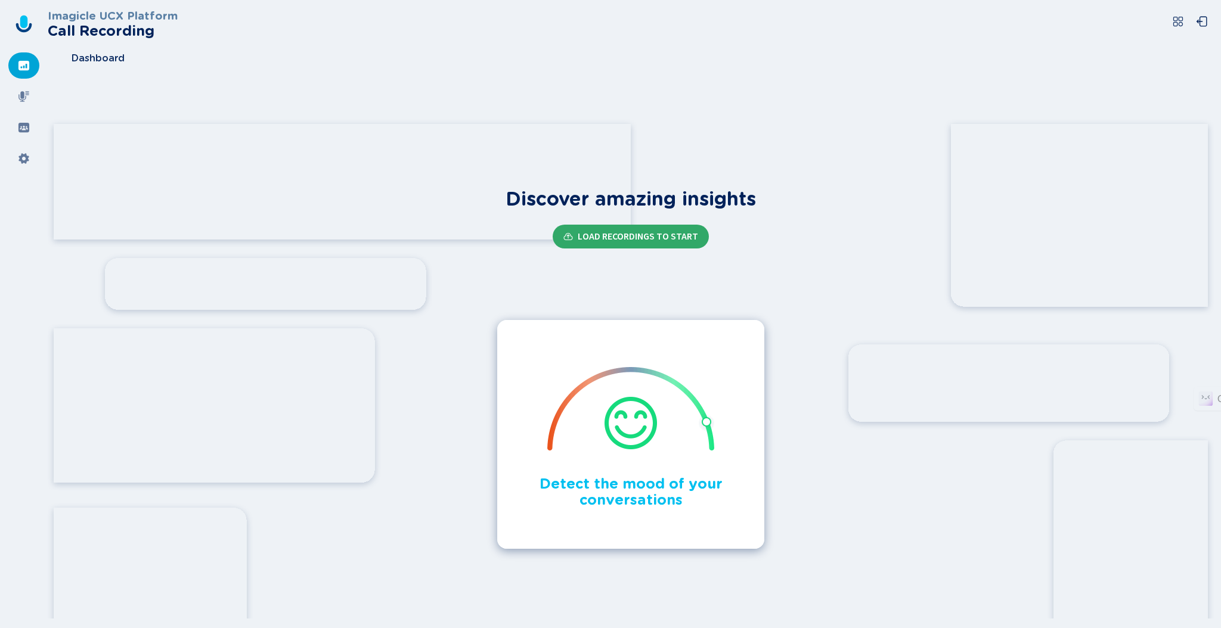
click at [648, 239] on span "Load Recordings to start" at bounding box center [637, 237] width 120 height 10
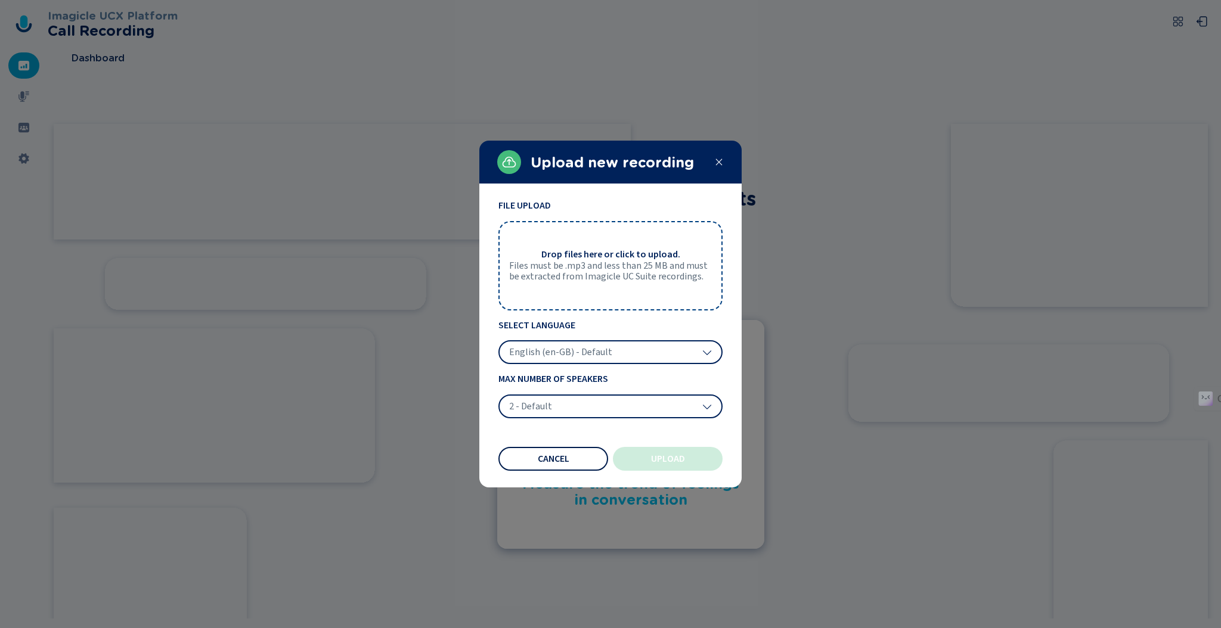
click at [566, 460] on span "Cancel" at bounding box center [554, 459] width 32 height 10
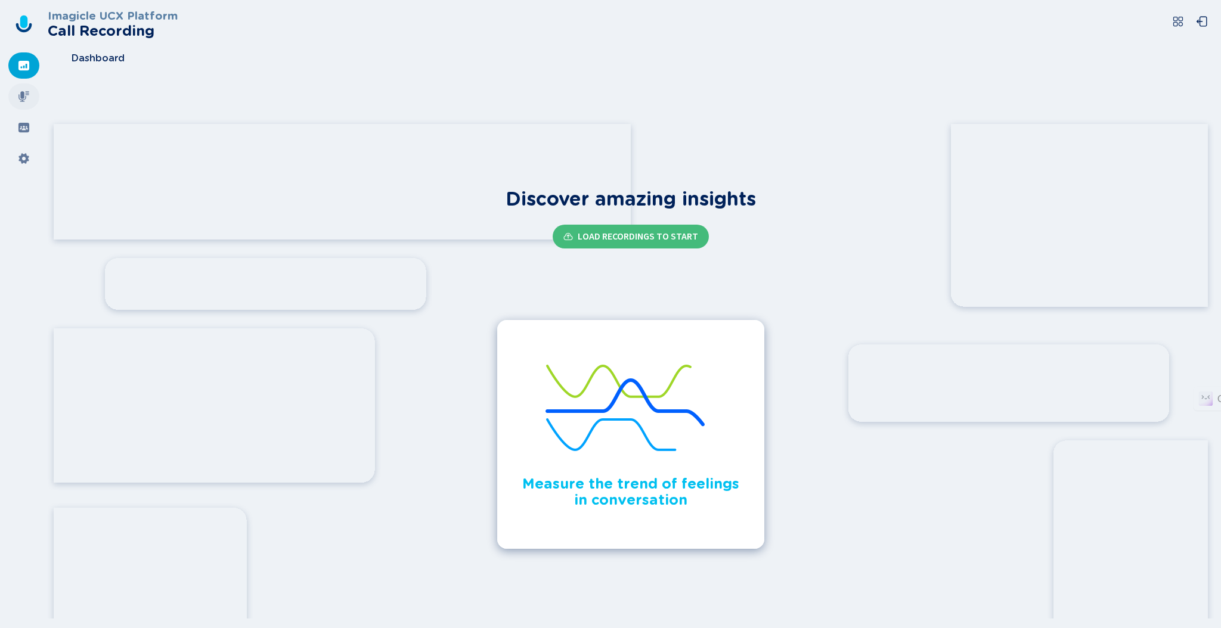
click at [35, 98] on div at bounding box center [23, 96] width 31 height 26
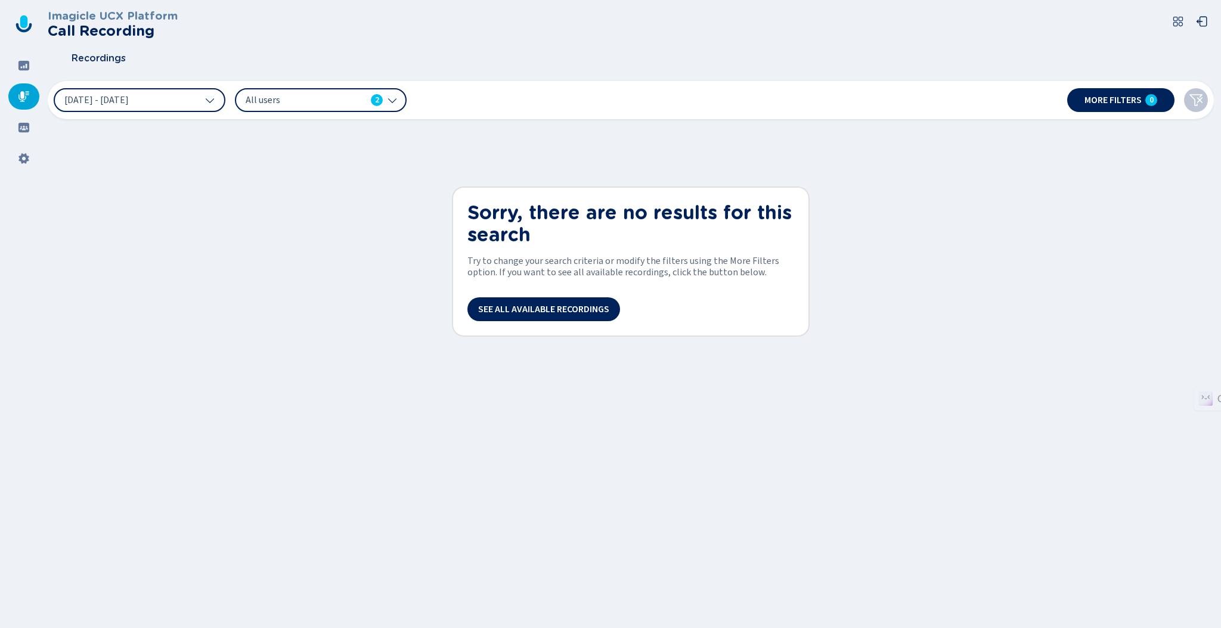
click at [1172, 21] on icon at bounding box center [1178, 21] width 12 height 12
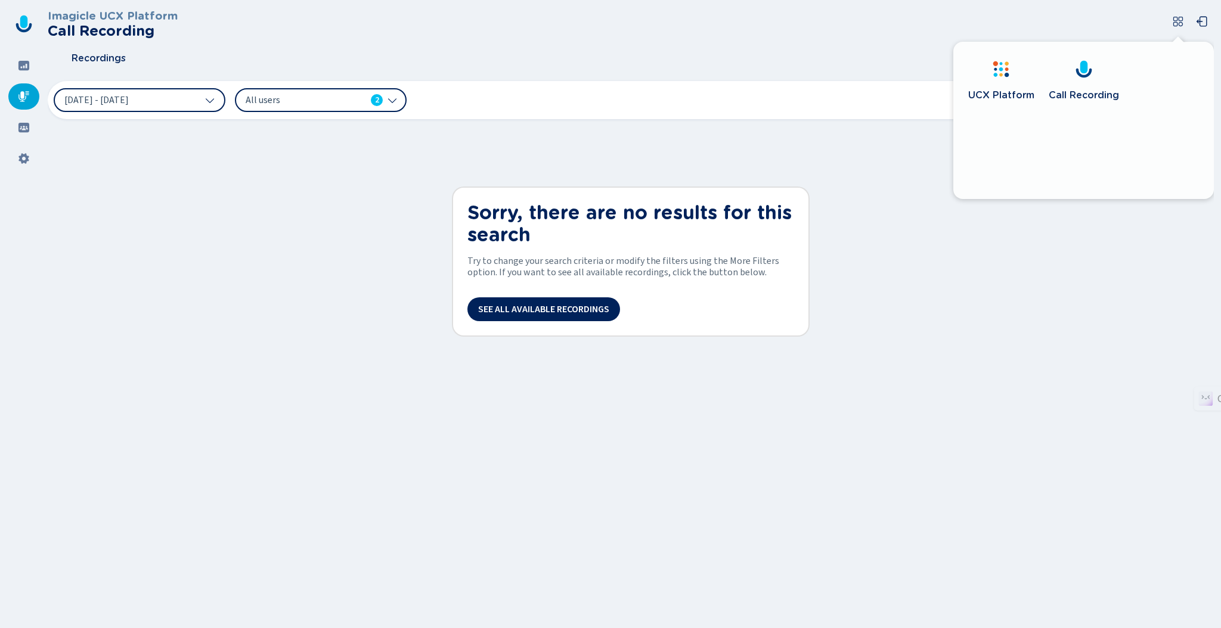
click at [996, 65] on icon at bounding box center [995, 63] width 5 height 5
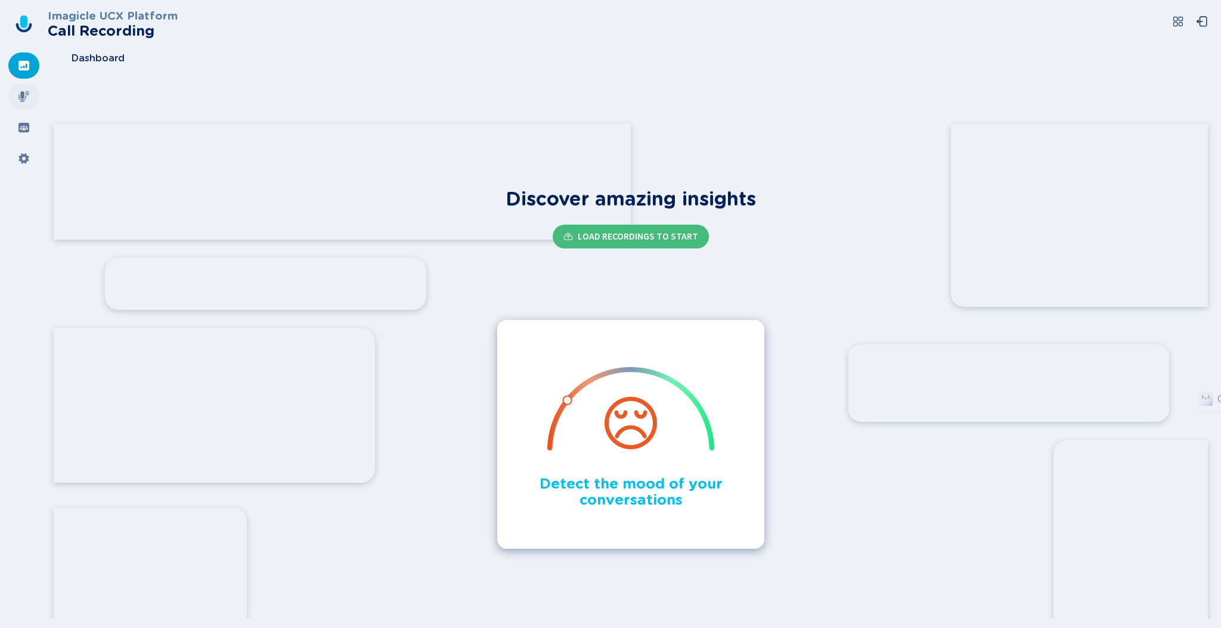
click at [13, 97] on div at bounding box center [23, 96] width 31 height 26
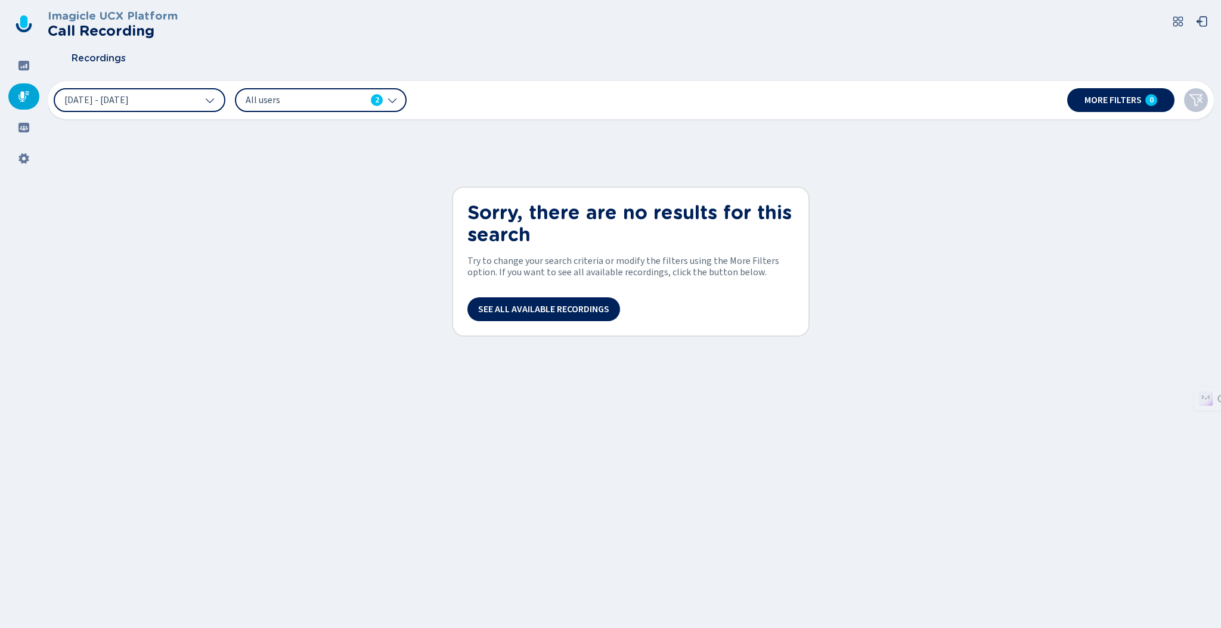
click at [24, 29] on icon at bounding box center [24, 28] width 16 height 10
click at [23, 58] on div at bounding box center [23, 65] width 31 height 26
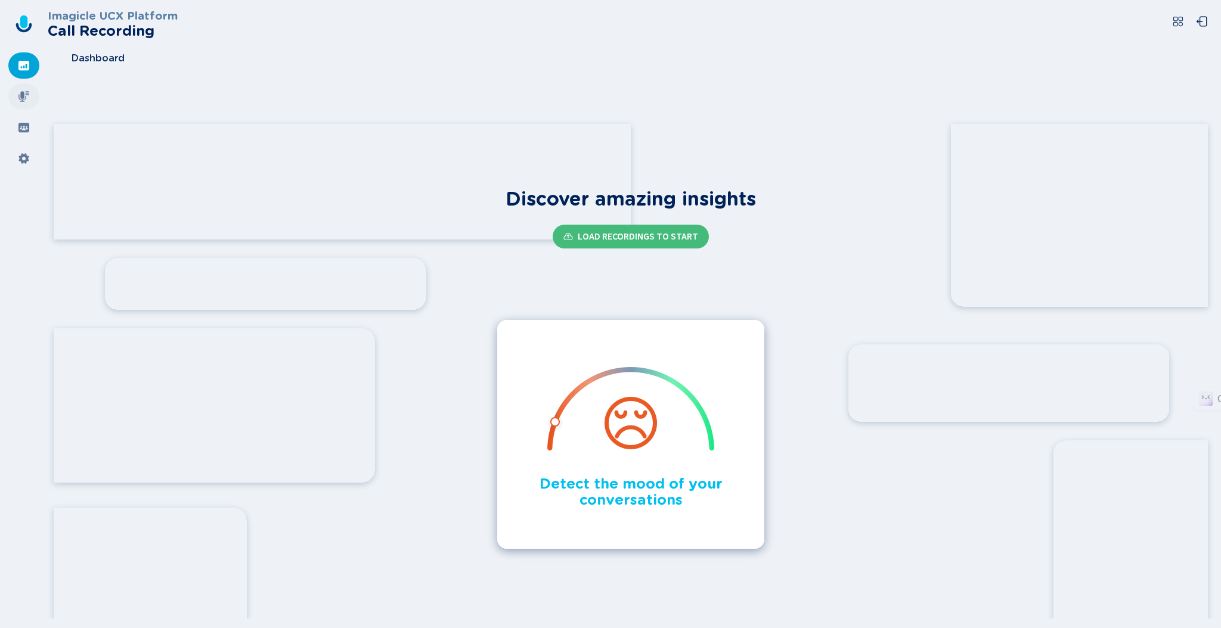
click at [31, 92] on div at bounding box center [23, 96] width 31 height 26
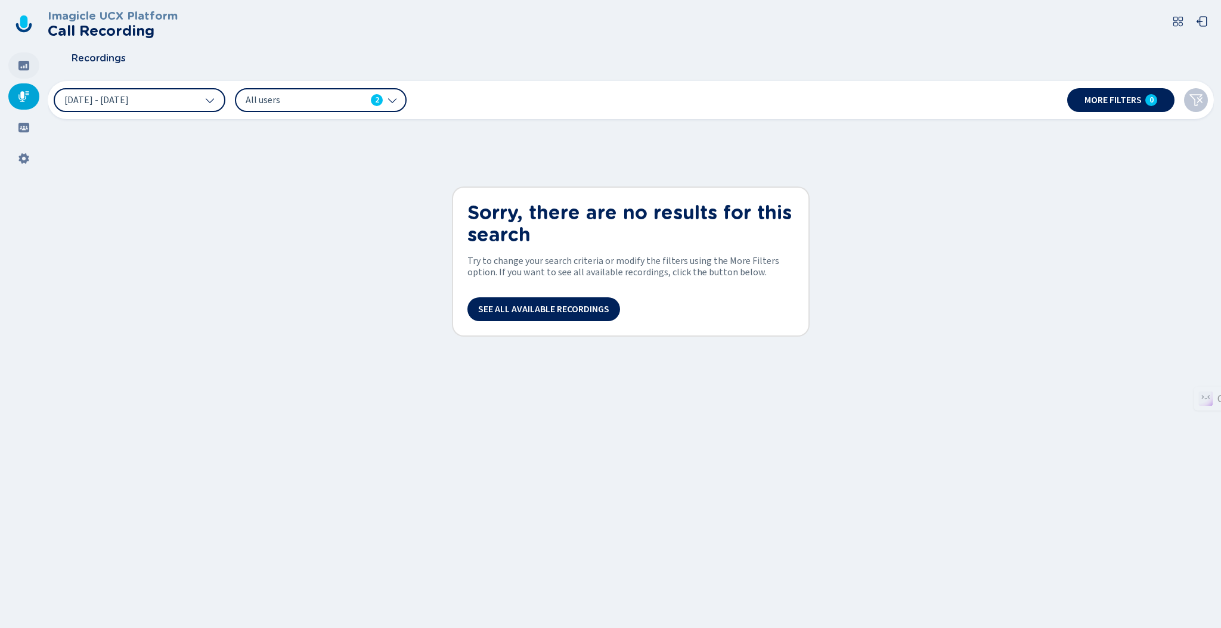
click at [27, 71] on icon at bounding box center [24, 66] width 12 height 12
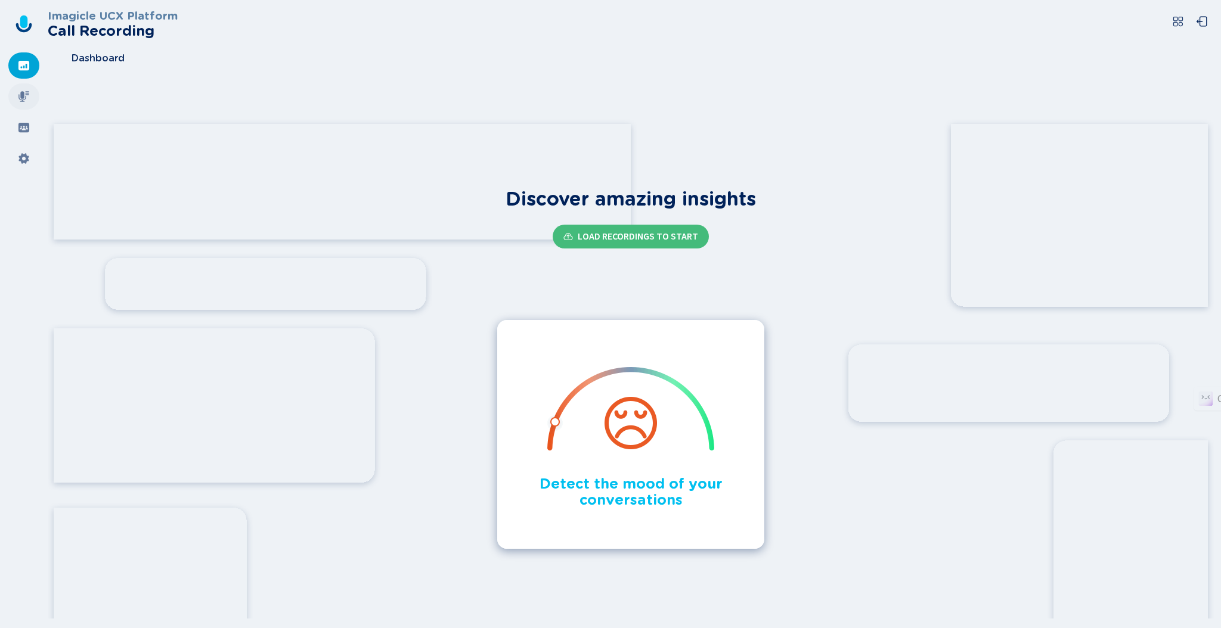
click at [23, 102] on icon at bounding box center [24, 97] width 12 height 12
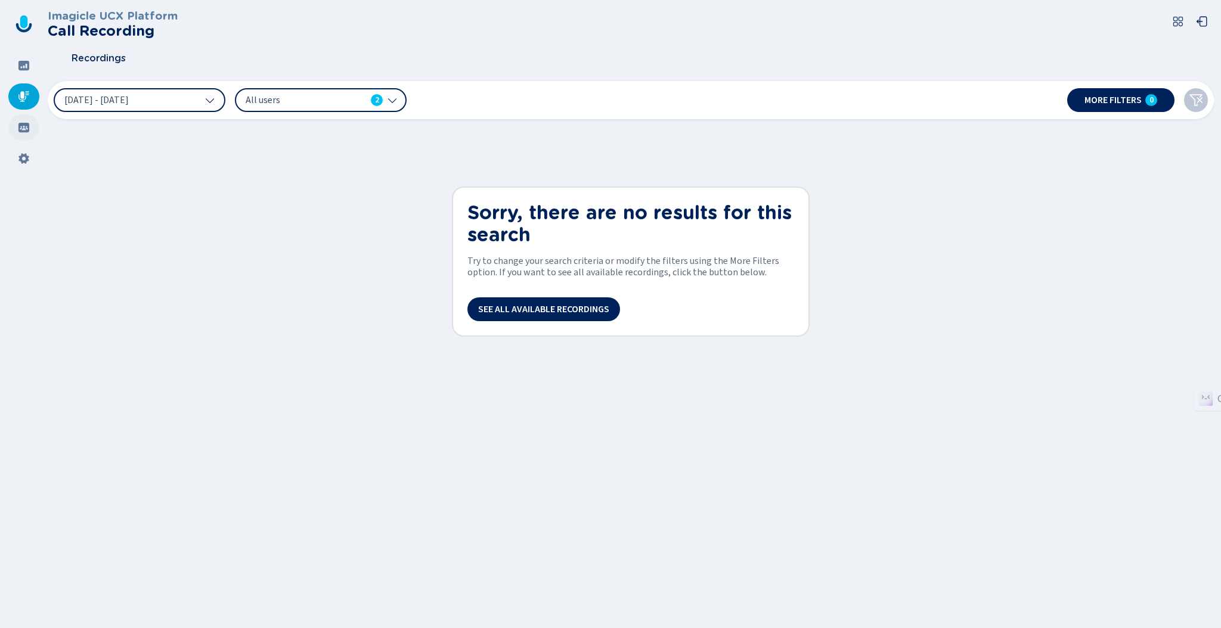
click at [23, 130] on icon at bounding box center [24, 128] width 12 height 12
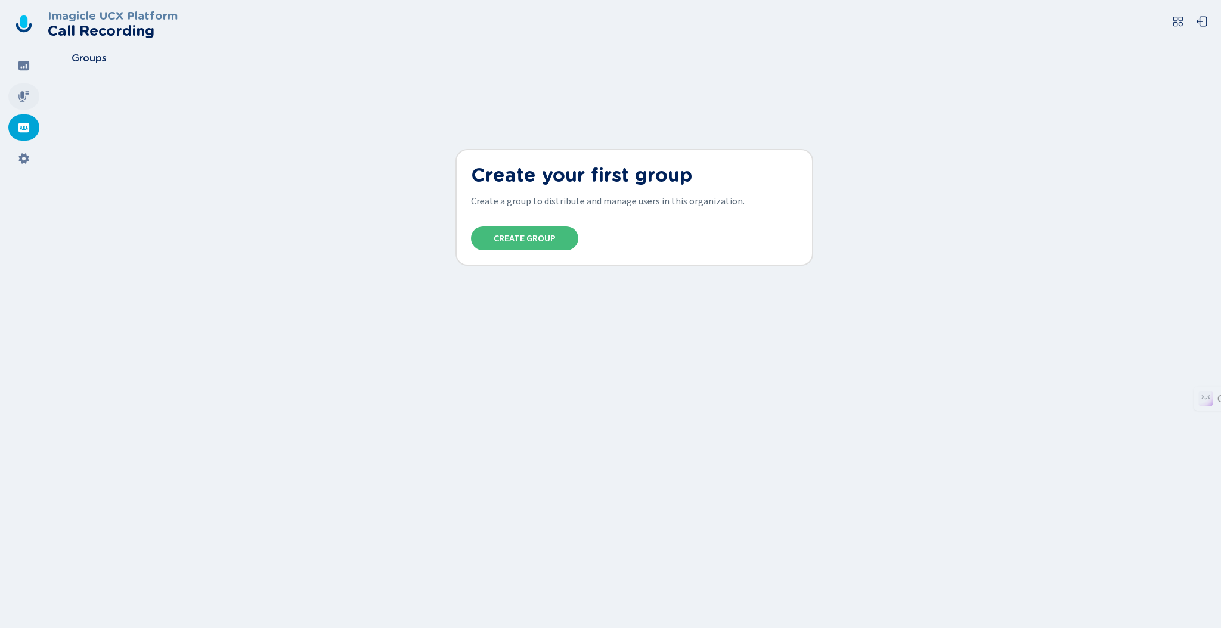
click at [15, 92] on div at bounding box center [23, 96] width 31 height 26
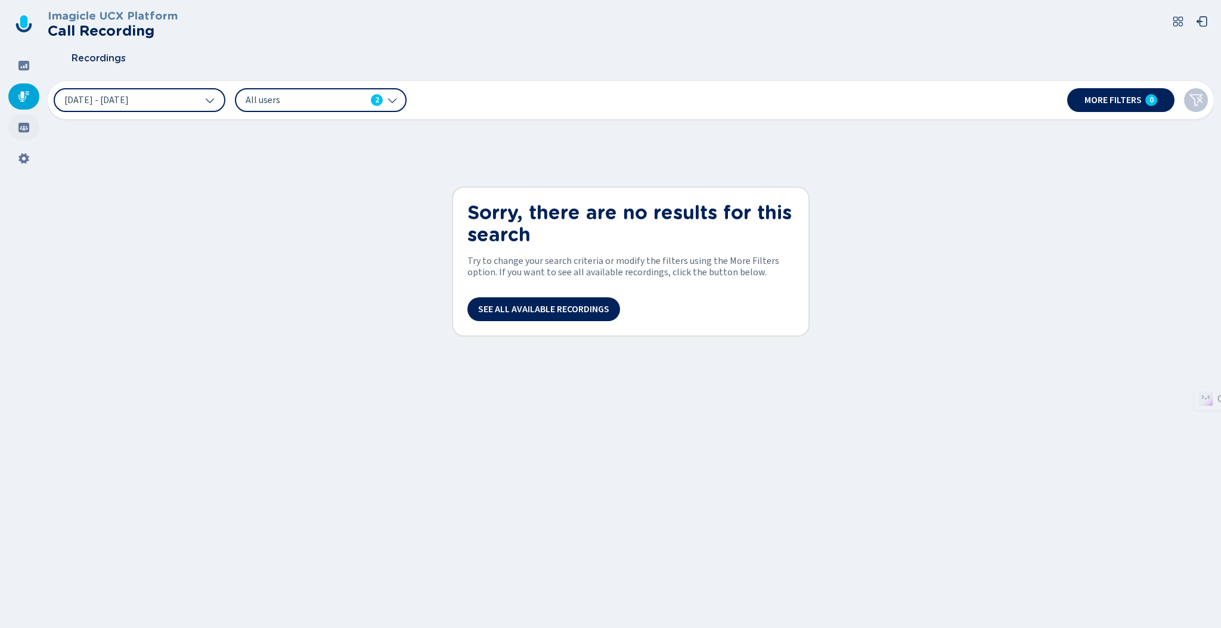
click at [15, 122] on div at bounding box center [23, 127] width 31 height 26
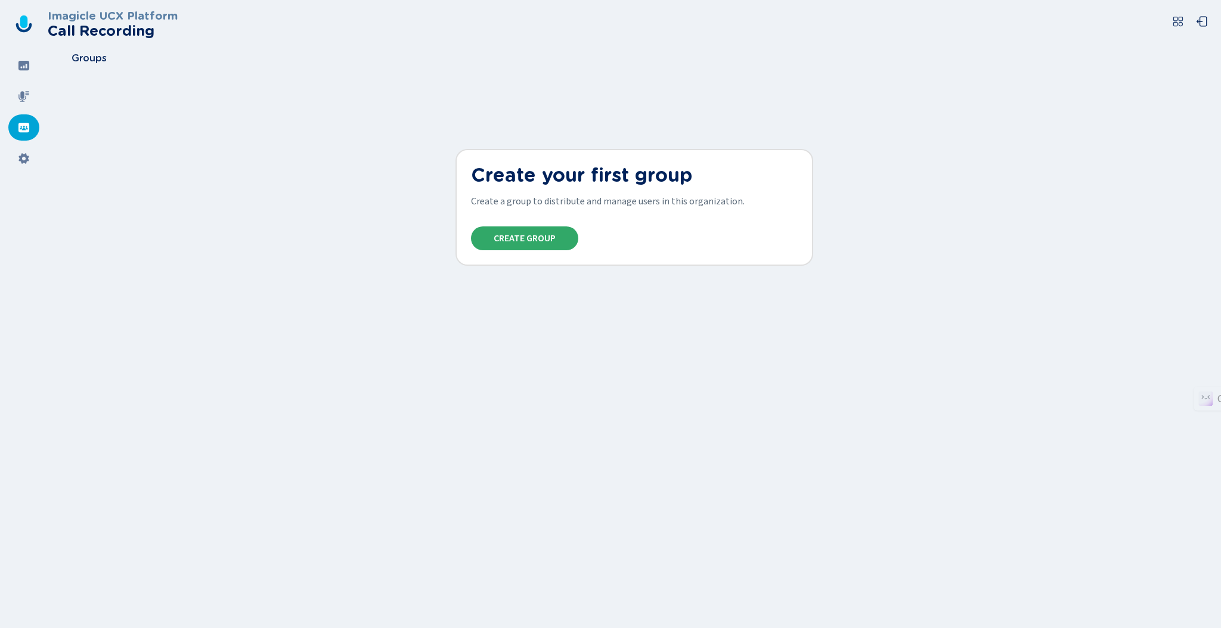
click at [504, 238] on span "Create Group" at bounding box center [524, 239] width 62 height 10
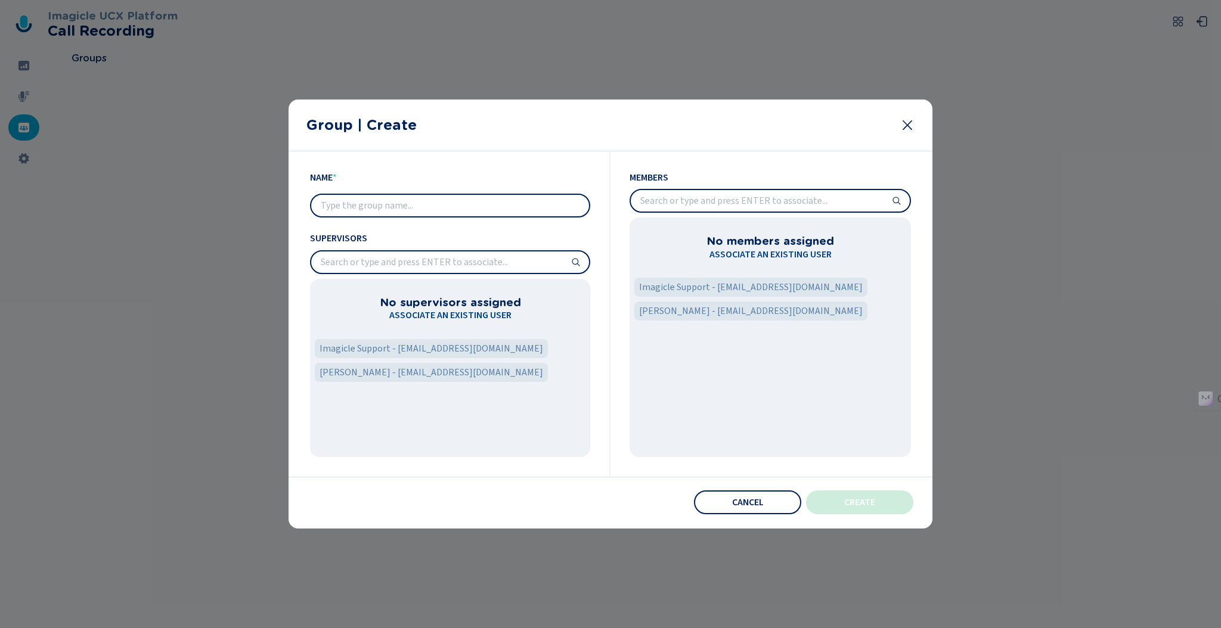
click at [408, 207] on input "text" at bounding box center [450, 205] width 278 height 21
type input "IT"
click at [443, 344] on span "Imagicle Support - imagiclesupport@sidf.gov.sa" at bounding box center [430, 348] width 223 height 14
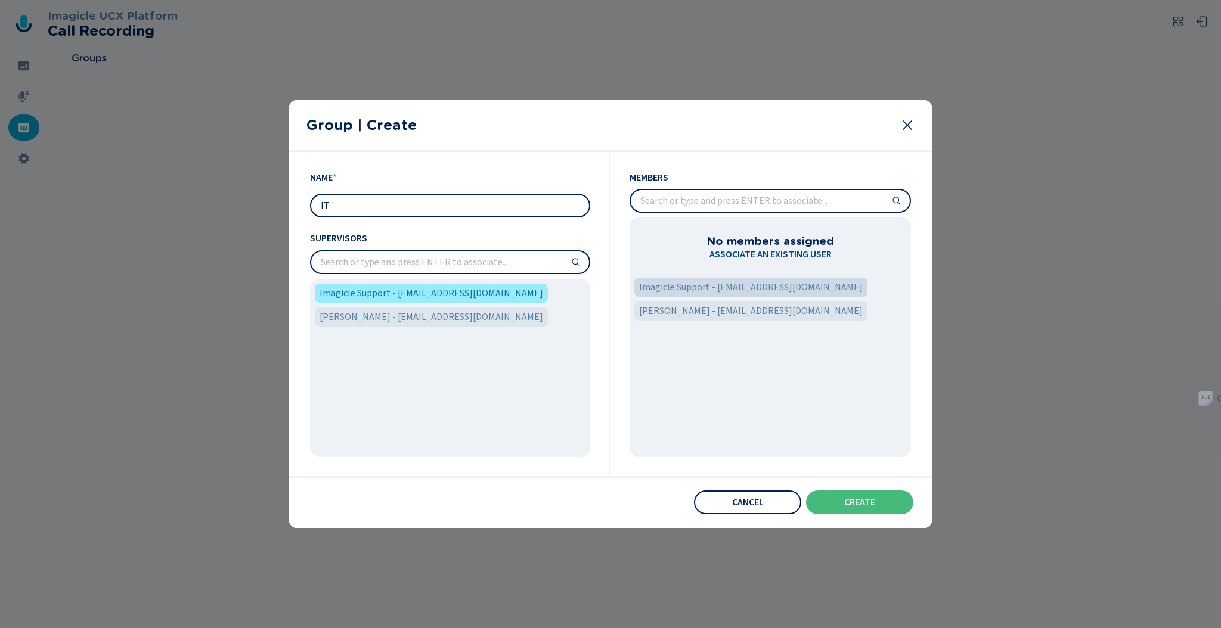
click at [730, 286] on span "Imagicle Support - imagiclesupport@sidf.gov.sa" at bounding box center [750, 287] width 223 height 14
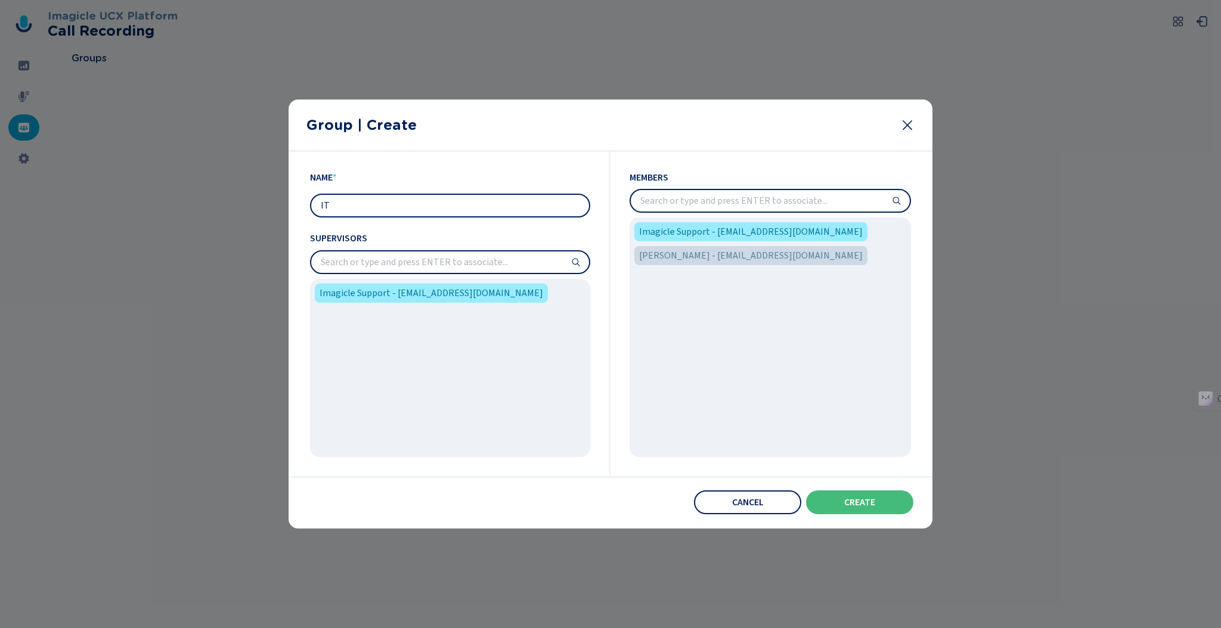
click at [727, 260] on span "Mohammad Taqiuzzama - m.taqiuzzama@sidf.gov.sa" at bounding box center [750, 256] width 223 height 14
click at [856, 504] on span "Create" at bounding box center [859, 503] width 31 height 10
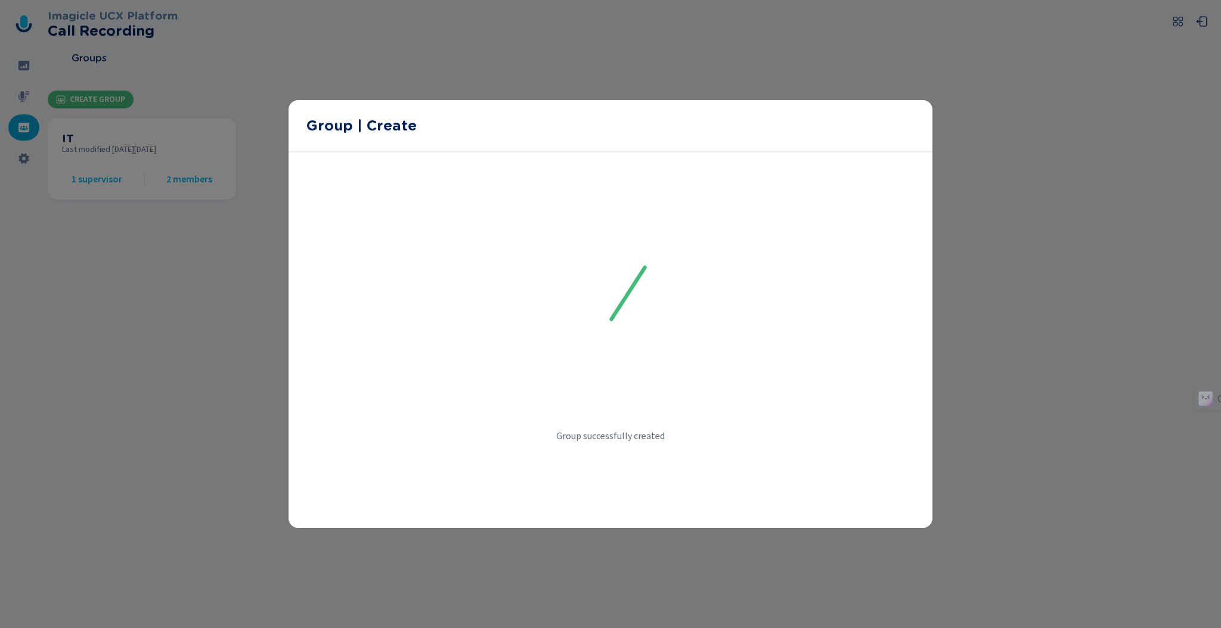
click at [165, 254] on div at bounding box center [610, 314] width 1221 height 628
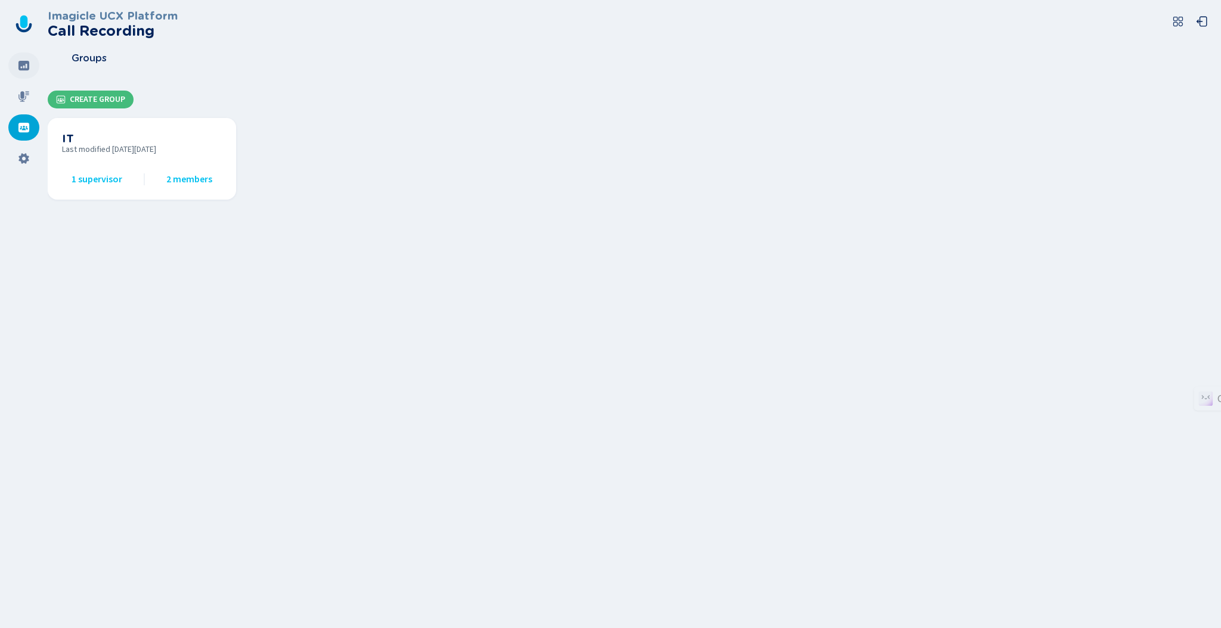
click at [24, 70] on icon at bounding box center [23, 66] width 11 height 10
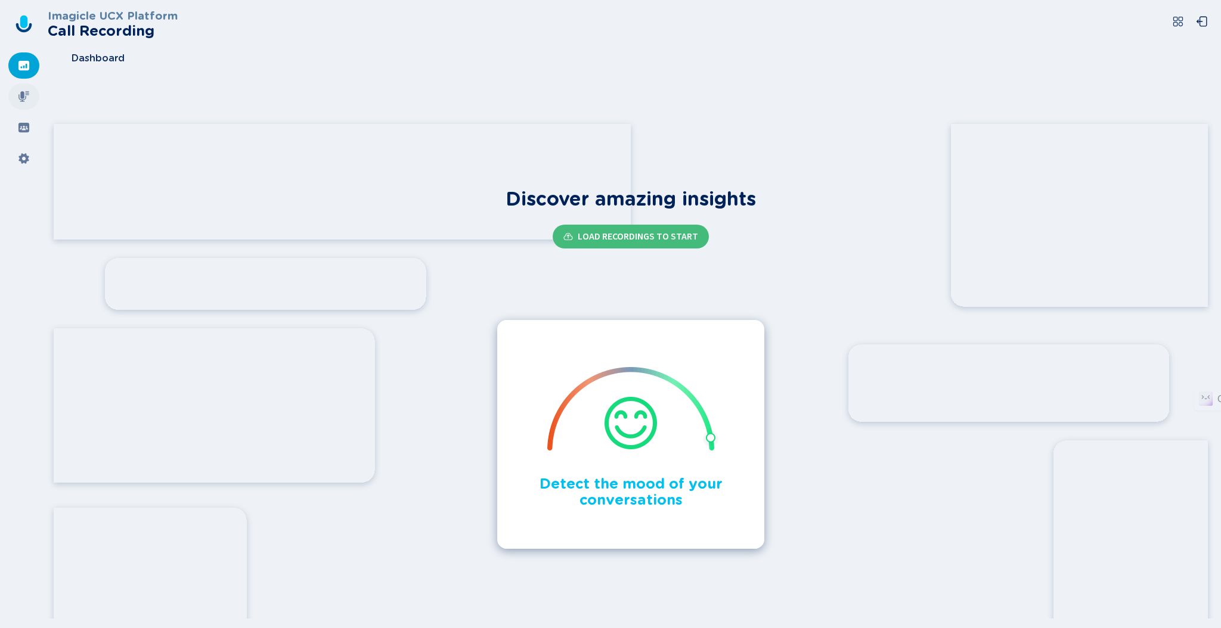
click at [27, 104] on div at bounding box center [23, 96] width 31 height 26
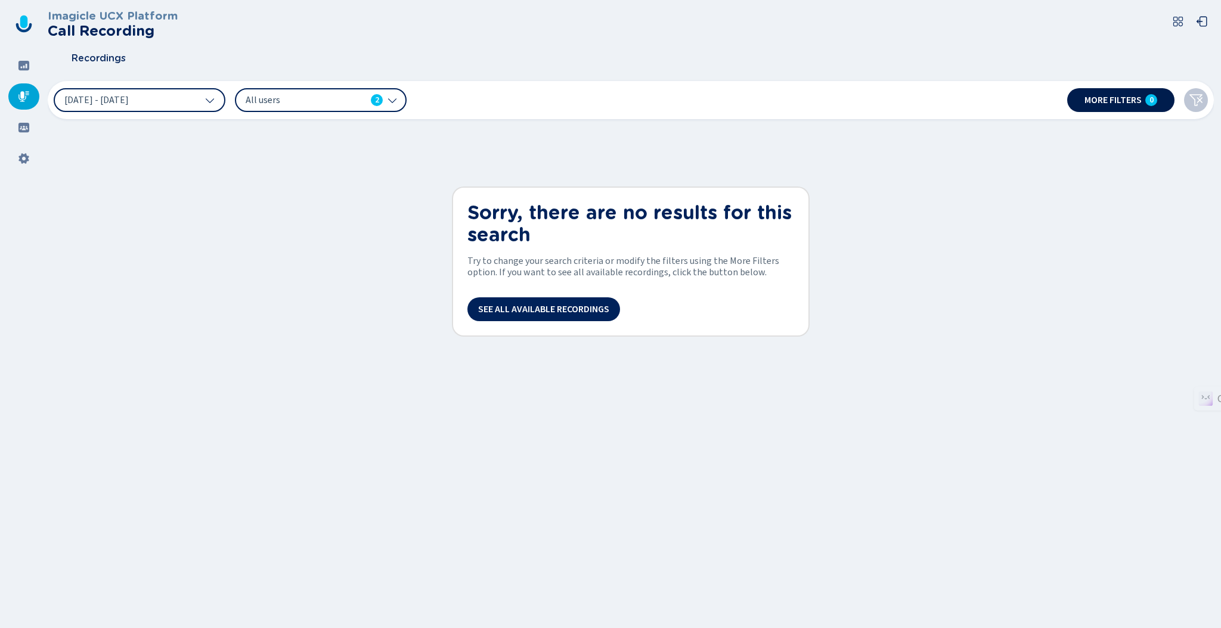
click at [1146, 104] on button "More filters 0" at bounding box center [1120, 100] width 107 height 24
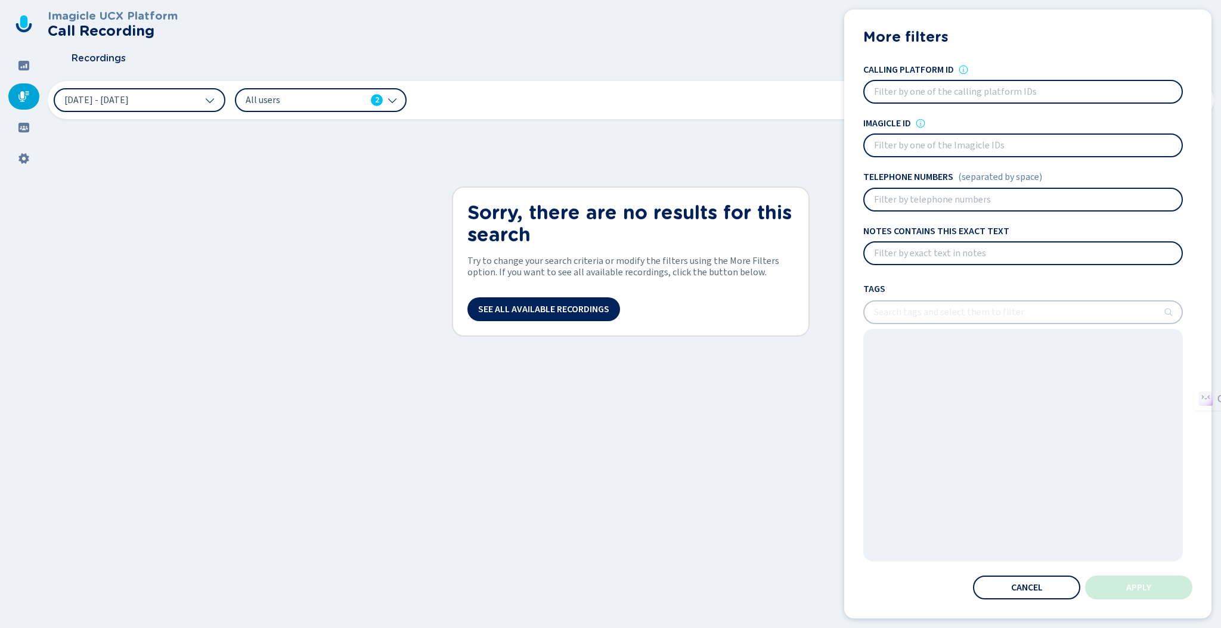
click at [1019, 592] on button "Cancel" at bounding box center [1026, 588] width 107 height 24
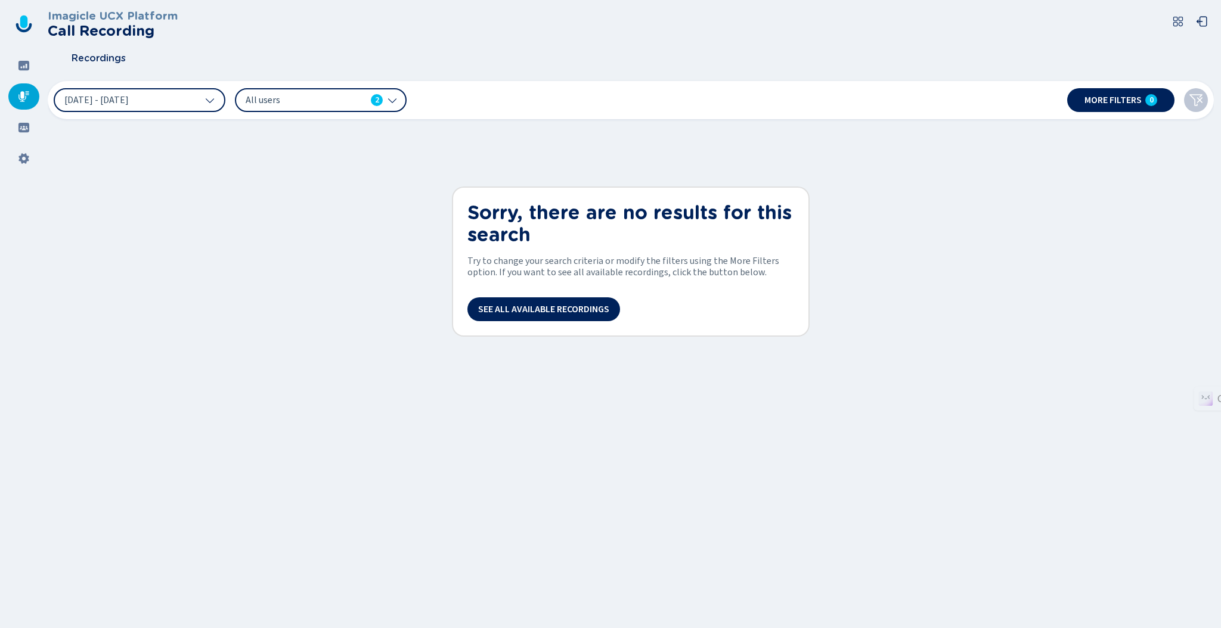
click at [278, 103] on span "All users" at bounding box center [306, 100] width 120 height 13
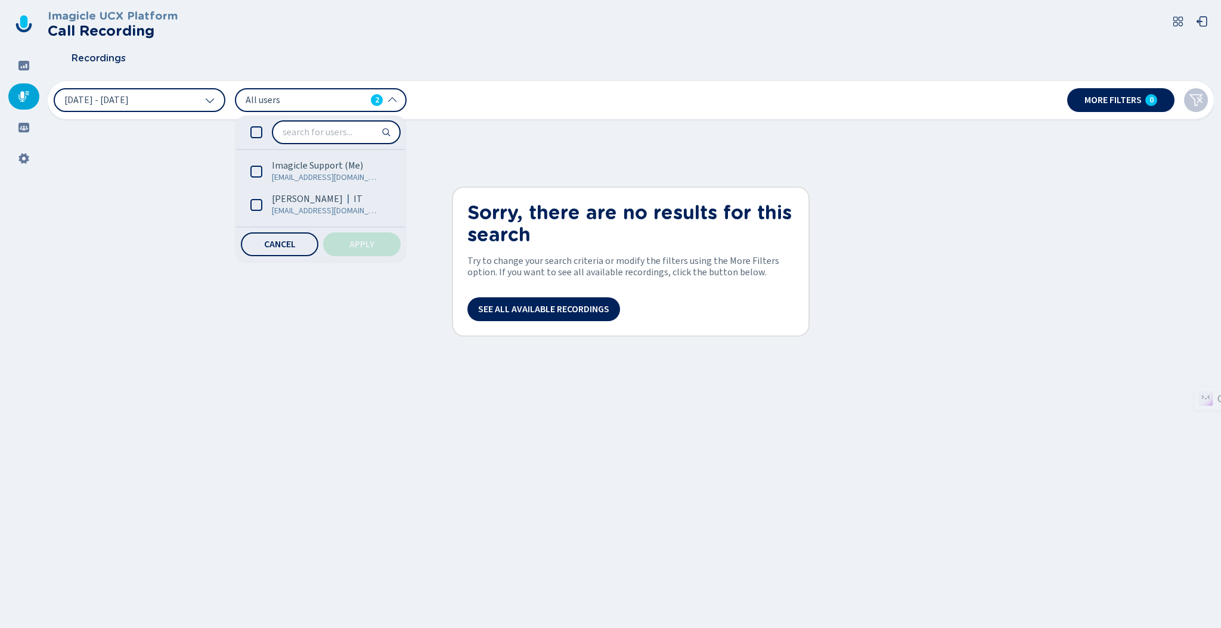
click at [278, 103] on span "All users" at bounding box center [306, 100] width 120 height 13
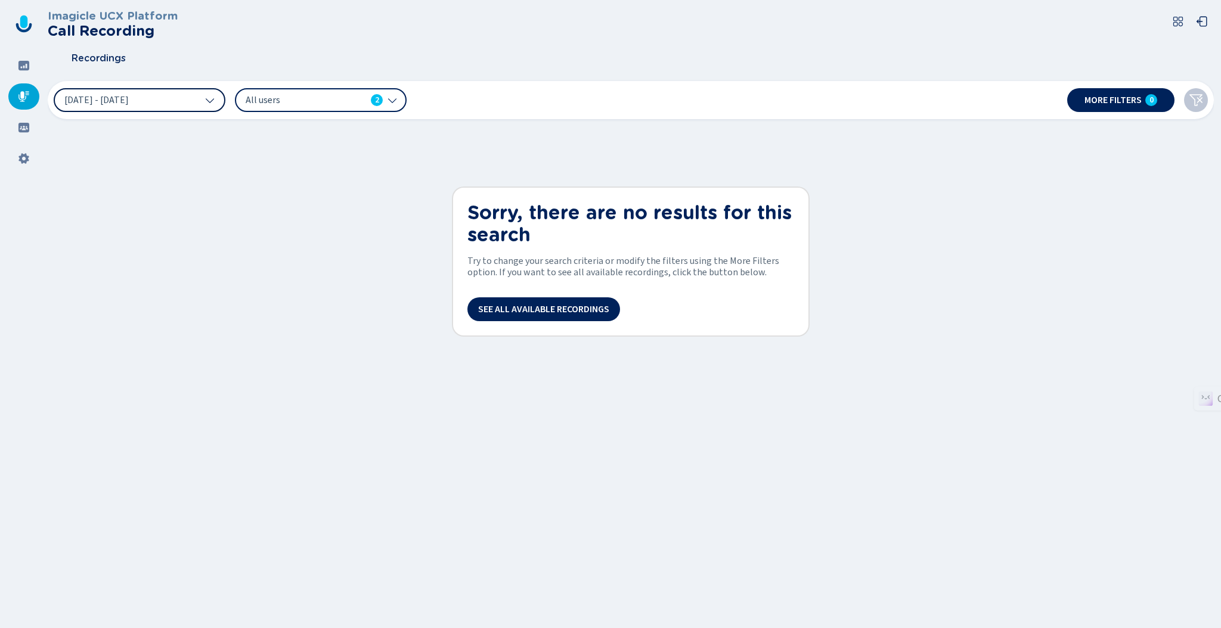
click at [185, 101] on button "[DATE] - [DATE]" at bounding box center [140, 100] width 172 height 24
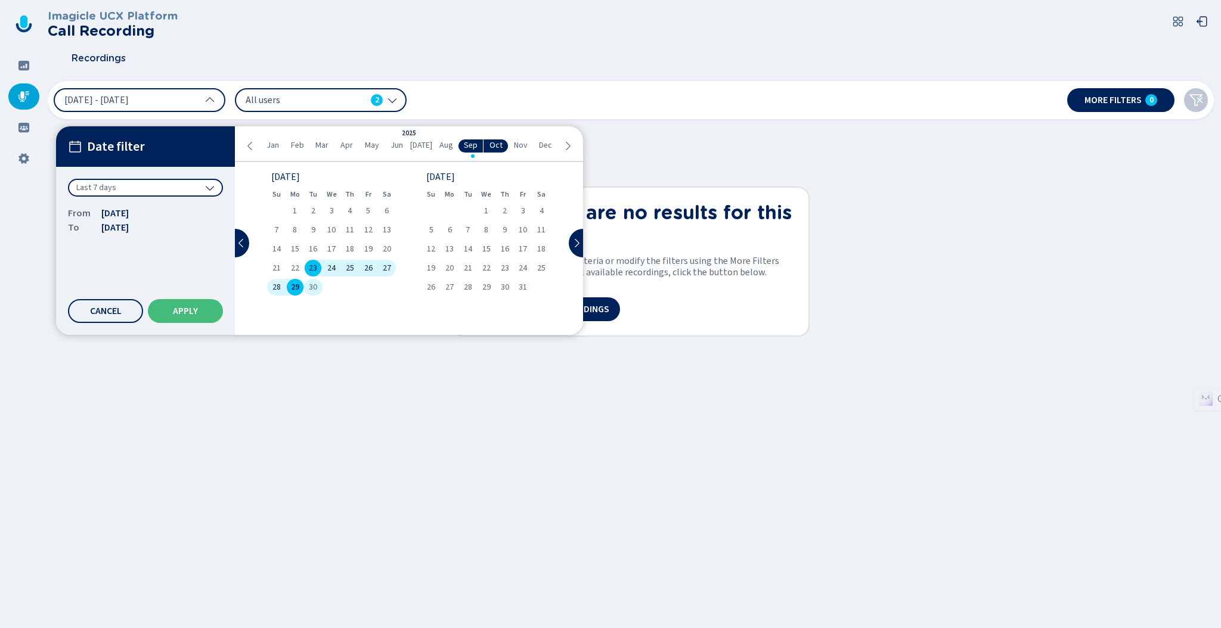
click at [309, 281] on div "30" at bounding box center [313, 287] width 18 height 17
click at [172, 308] on button "Apply" at bounding box center [185, 311] width 75 height 24
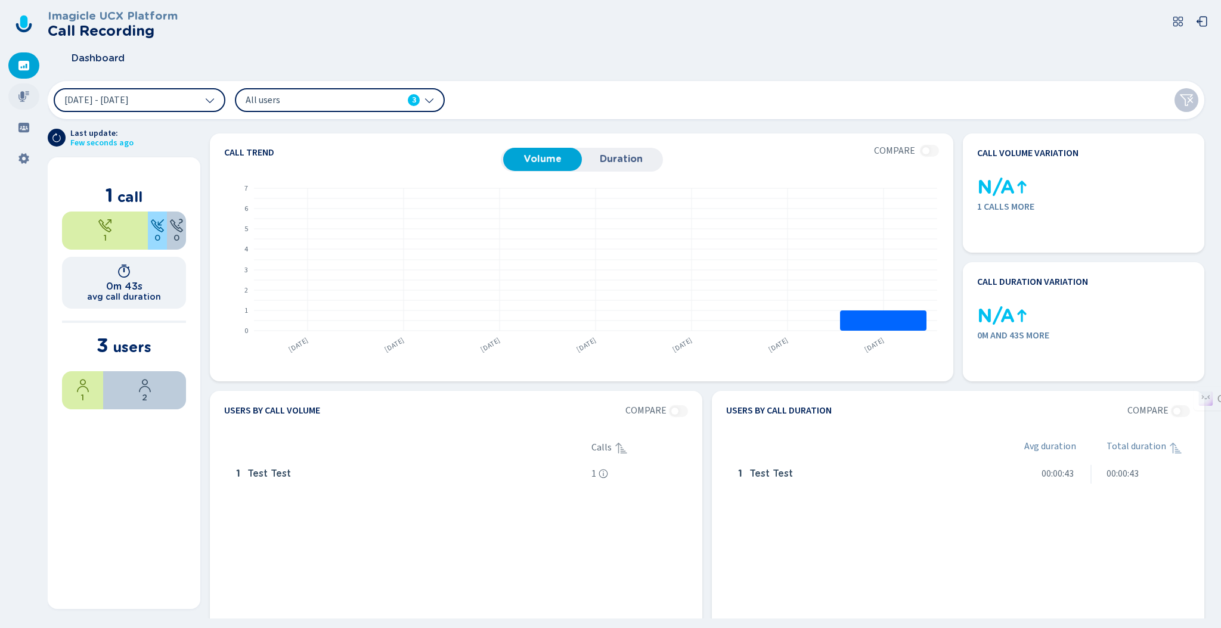
click at [26, 98] on icon at bounding box center [23, 96] width 11 height 11
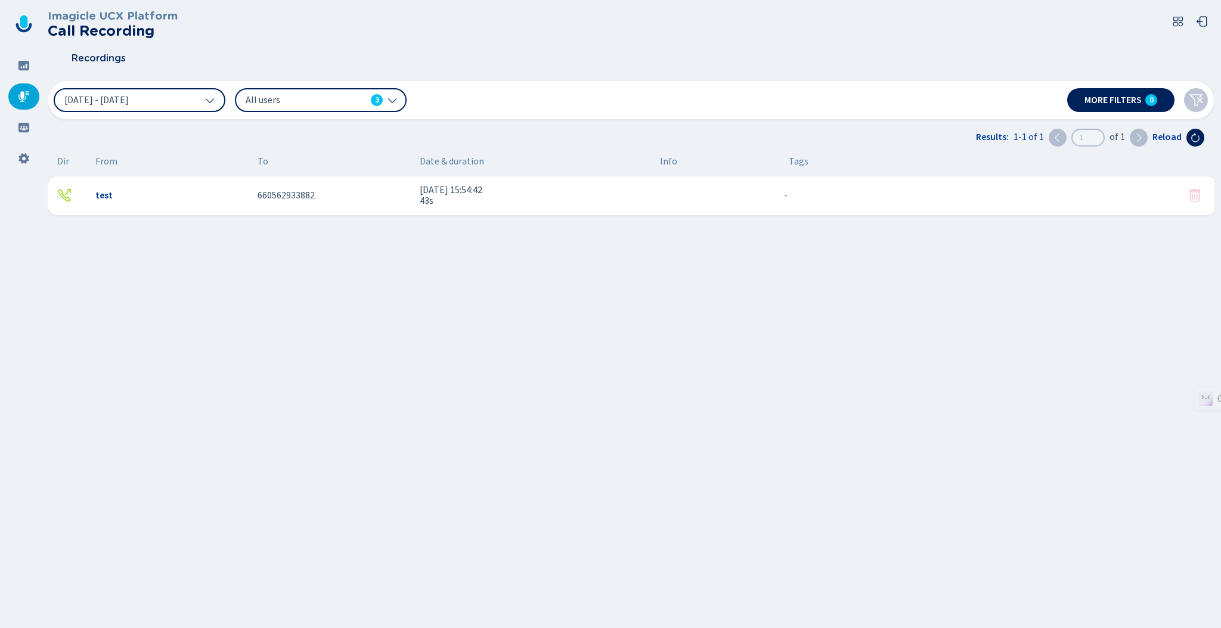
click at [464, 191] on span "[DATE] 15:54:42" at bounding box center [535, 190] width 231 height 11
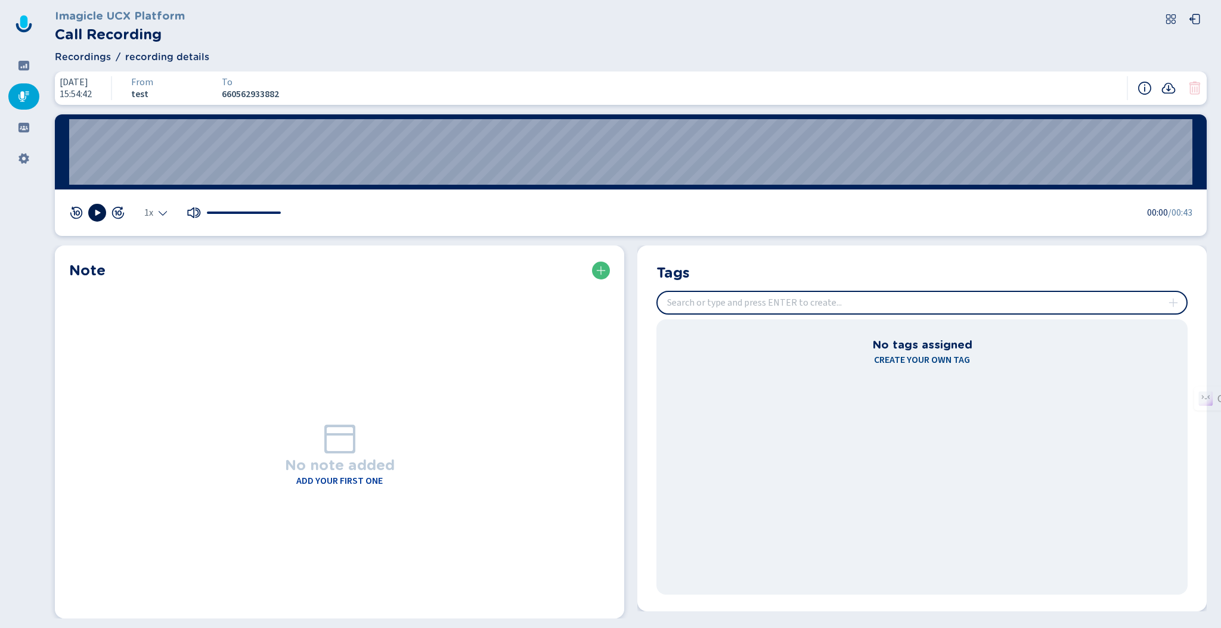
click at [103, 209] on button at bounding box center [97, 213] width 18 height 18
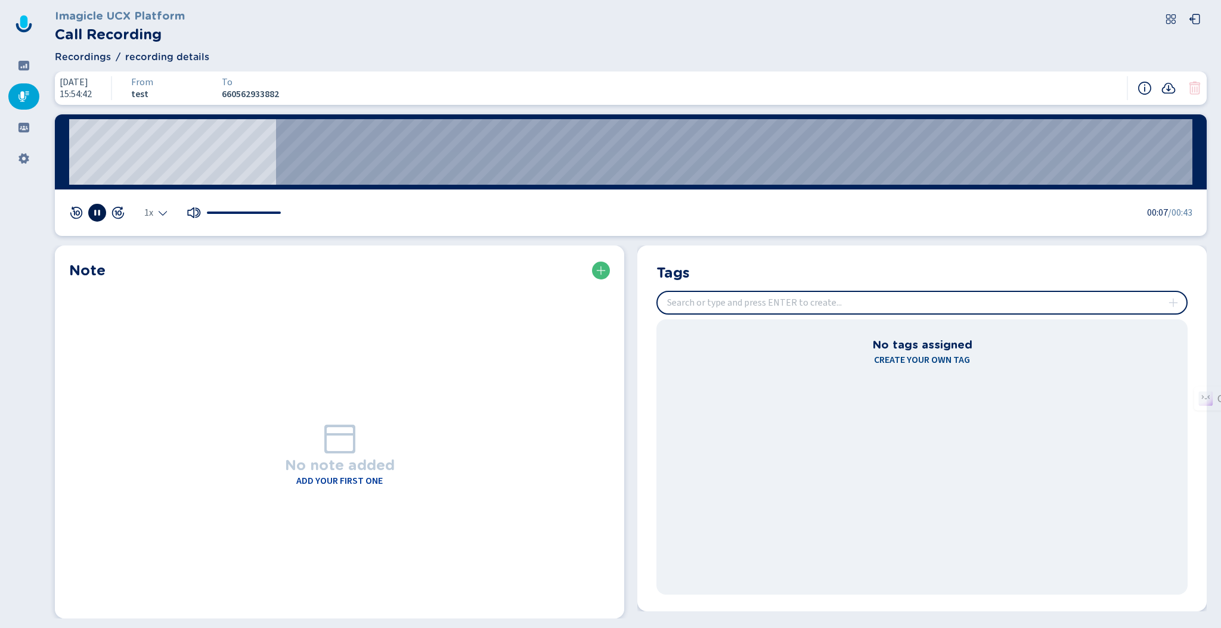
click at [101, 208] on icon at bounding box center [97, 213] width 10 height 10
